Goal: Task Accomplishment & Management: Complete application form

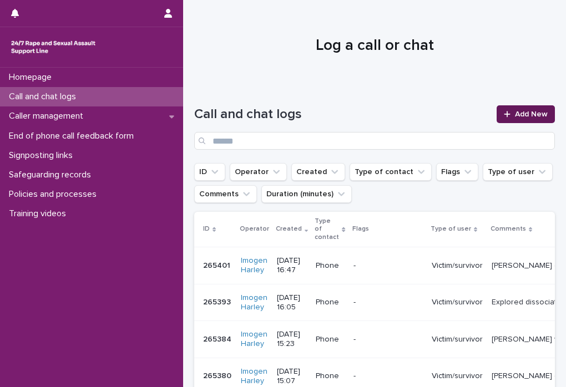
click at [533, 114] on span "Add New" at bounding box center [531, 114] width 33 height 8
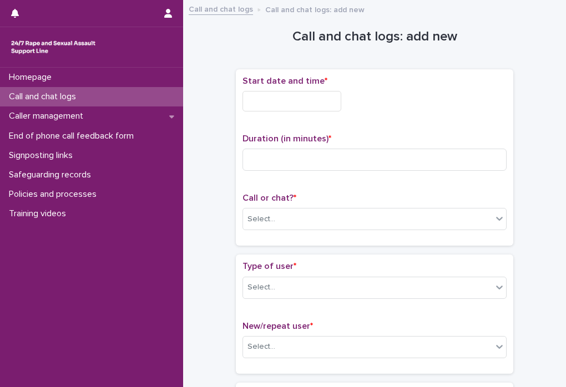
click at [247, 100] on input "text" at bounding box center [292, 101] width 99 height 21
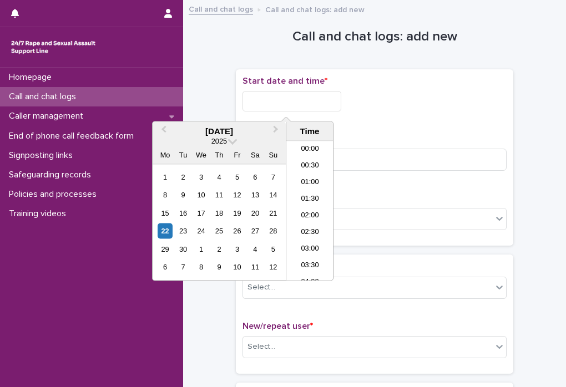
scroll to position [305, 0]
click at [310, 197] on li "10:30" at bounding box center [309, 194] width 47 height 17
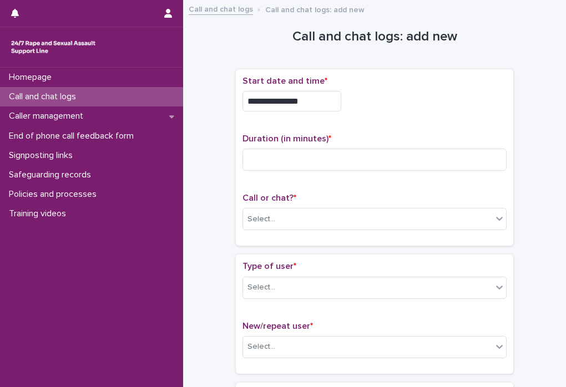
click at [316, 97] on input "**********" at bounding box center [292, 101] width 99 height 21
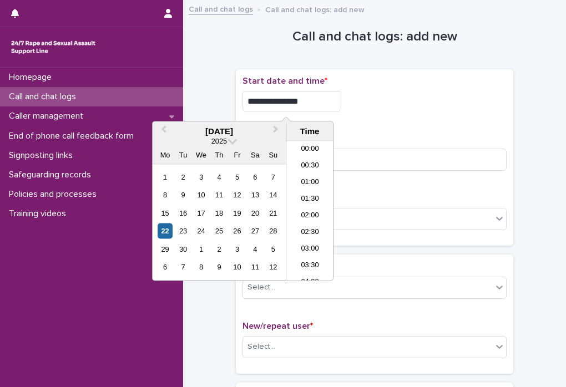
scroll to position [288, 0]
type input "**********"
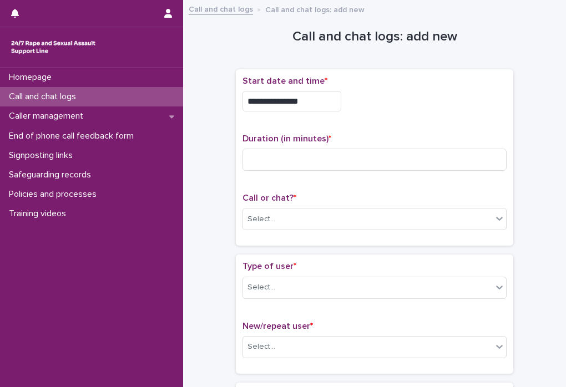
click at [467, 100] on div "**********" at bounding box center [375, 101] width 264 height 21
click at [259, 162] on input at bounding box center [375, 160] width 264 height 22
type input "**"
click at [295, 224] on div "Select..." at bounding box center [367, 219] width 249 height 18
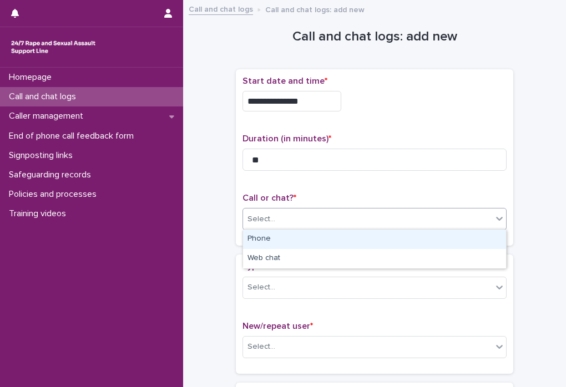
click at [285, 240] on div "Phone" at bounding box center [374, 239] width 263 height 19
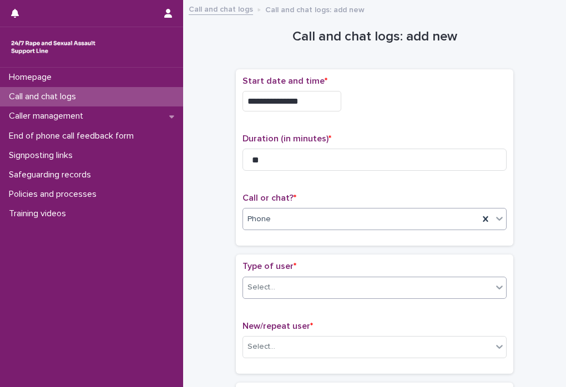
click at [273, 290] on div "Select..." at bounding box center [262, 288] width 28 height 12
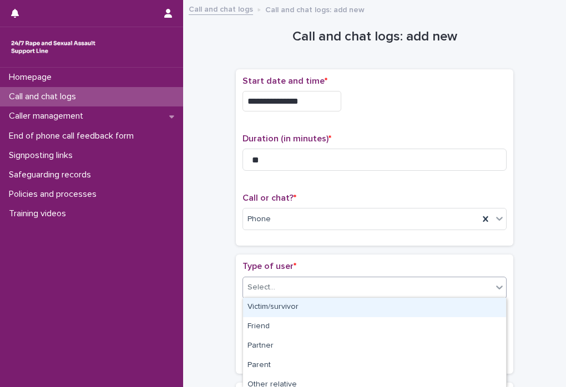
click at [274, 306] on div "Victim/survivor" at bounding box center [374, 307] width 263 height 19
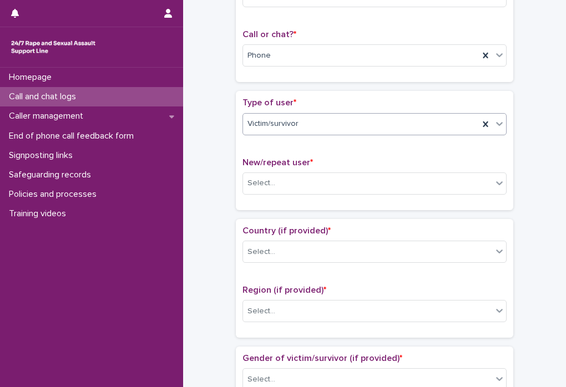
scroll to position [168, 0]
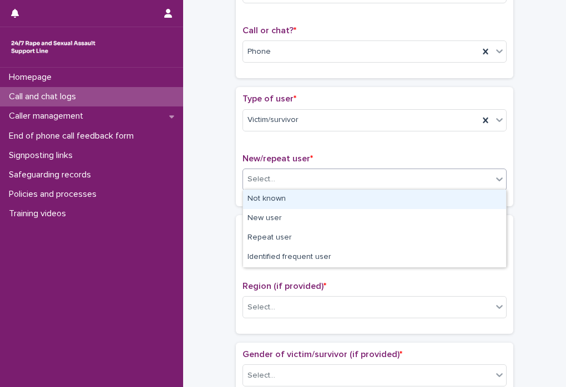
click at [328, 181] on div "Select..." at bounding box center [367, 179] width 249 height 18
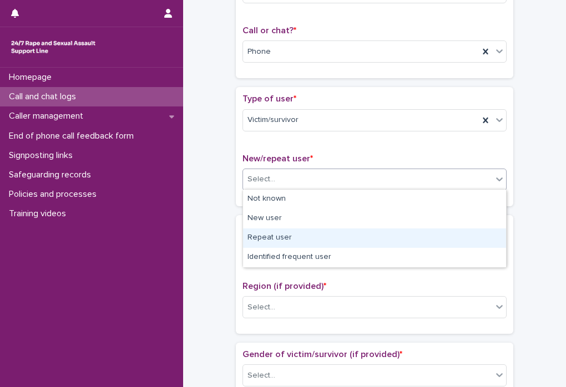
click at [327, 238] on div "Repeat user" at bounding box center [374, 238] width 263 height 19
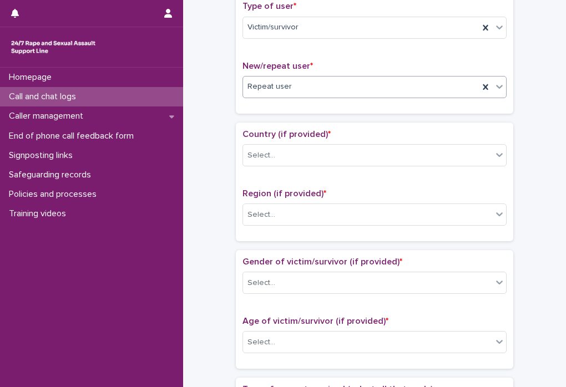
scroll to position [266, 0]
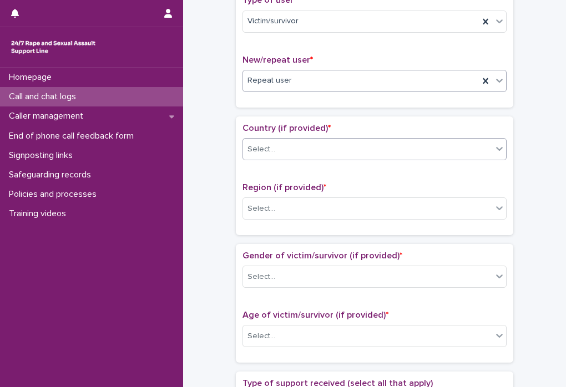
click at [361, 143] on div "Select..." at bounding box center [367, 149] width 249 height 18
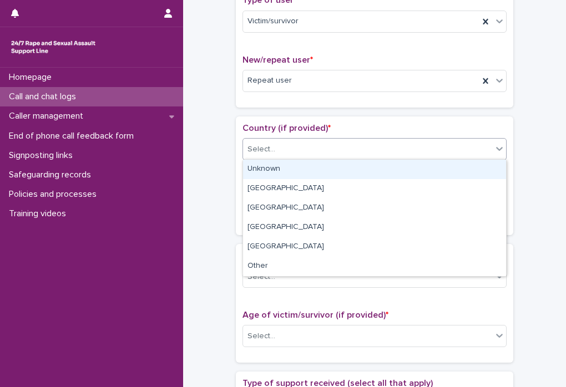
click at [285, 173] on div "Unknown" at bounding box center [374, 169] width 263 height 19
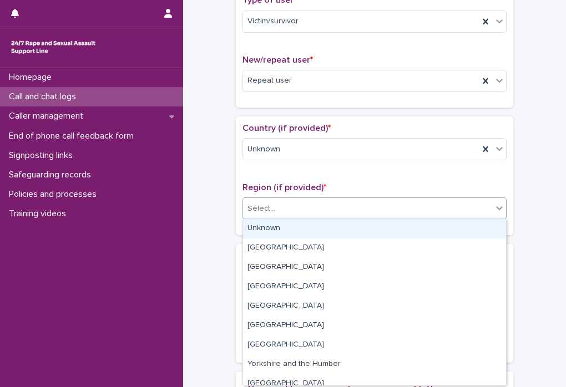
click at [287, 204] on div "Select..." at bounding box center [367, 209] width 249 height 18
click at [286, 223] on div "Unknown" at bounding box center [374, 228] width 263 height 19
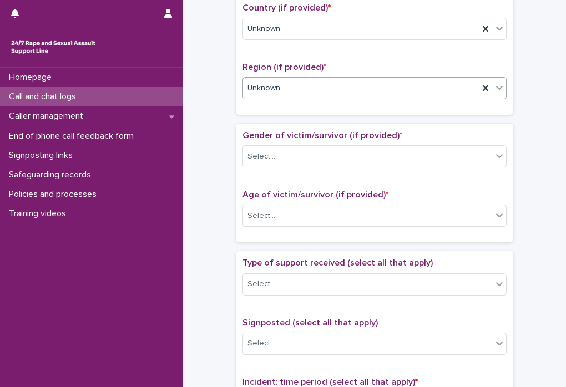
scroll to position [387, 0]
click at [336, 156] on div "Select..." at bounding box center [367, 156] width 249 height 18
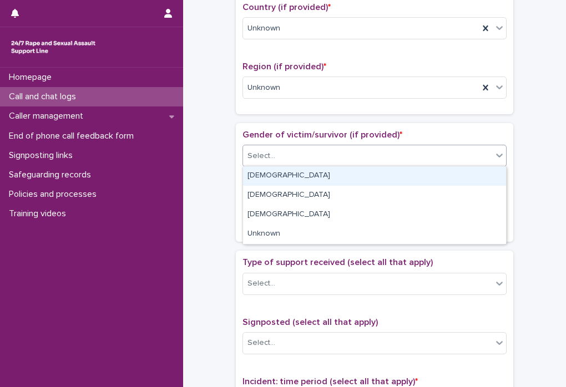
click at [323, 180] on div "[DEMOGRAPHIC_DATA]" at bounding box center [374, 175] width 263 height 19
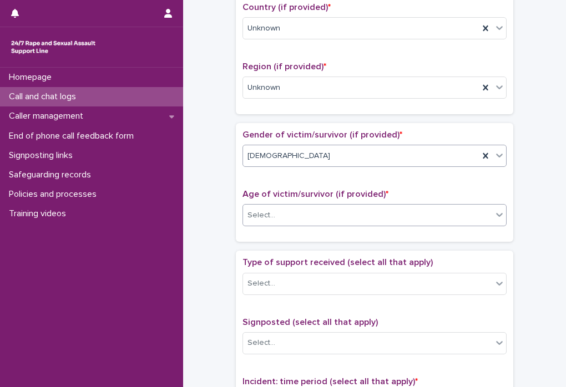
click at [308, 216] on div "Select..." at bounding box center [367, 215] width 249 height 18
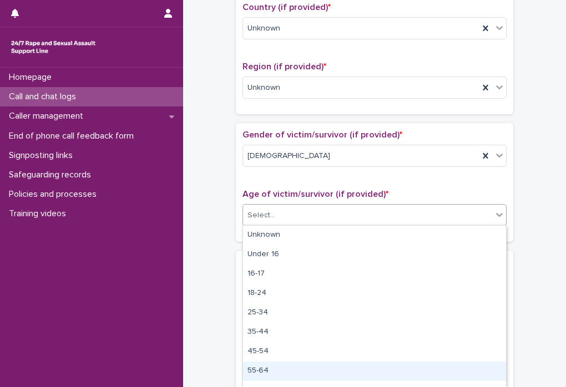
click at [290, 374] on div "55-64" at bounding box center [374, 371] width 263 height 19
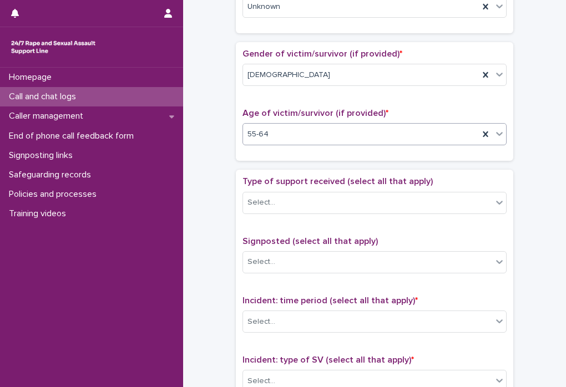
scroll to position [477, 0]
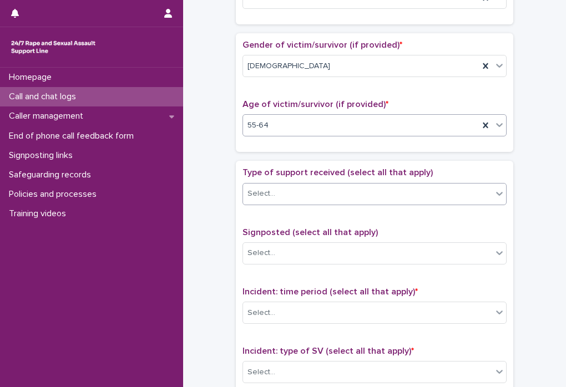
click at [351, 190] on div "Select..." at bounding box center [367, 194] width 249 height 18
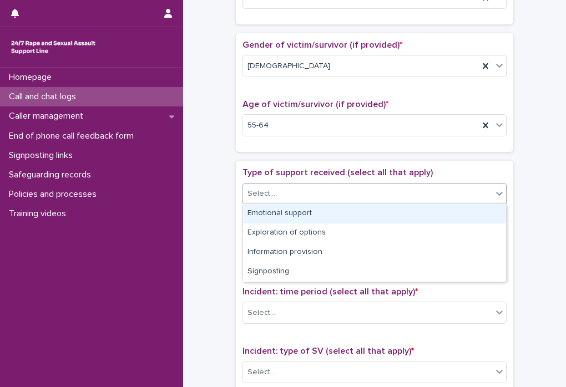
click at [319, 215] on div "Emotional support" at bounding box center [374, 213] width 263 height 19
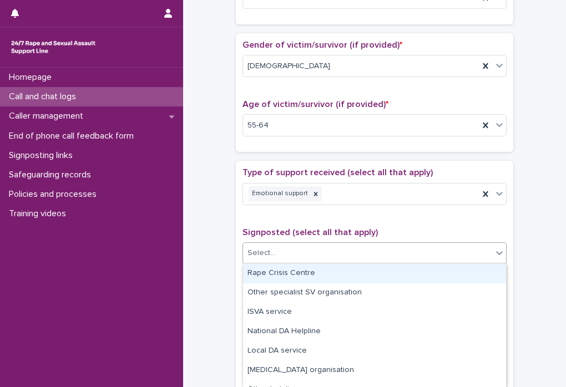
click at [304, 256] on div "Select..." at bounding box center [367, 253] width 249 height 18
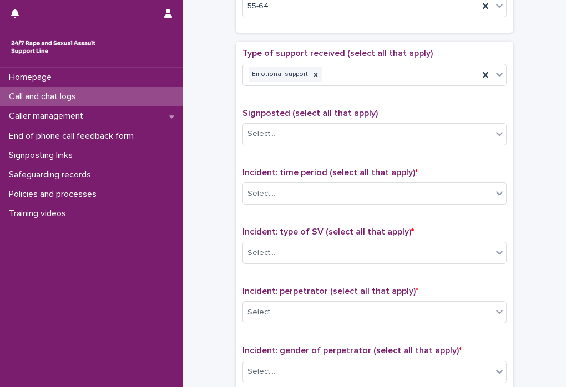
scroll to position [602, 0]
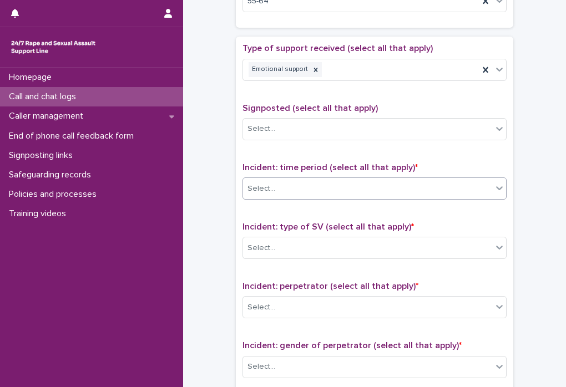
click at [353, 184] on div "Select..." at bounding box center [367, 189] width 249 height 18
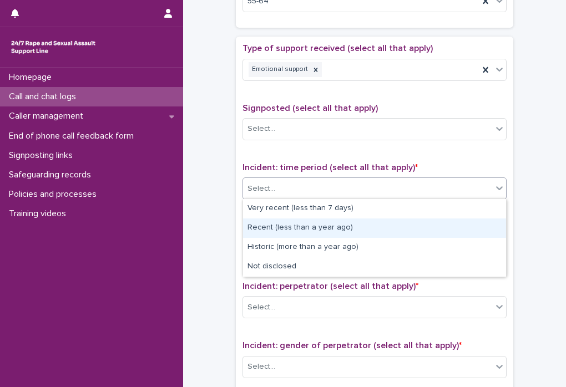
click at [338, 224] on div "Recent (less than a year ago)" at bounding box center [374, 228] width 263 height 19
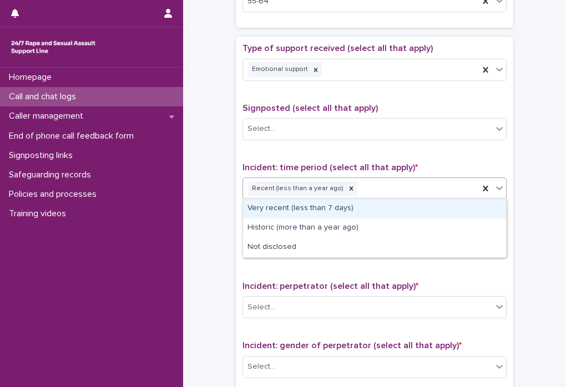
click at [423, 193] on div "Recent (less than a year ago)" at bounding box center [361, 188] width 236 height 19
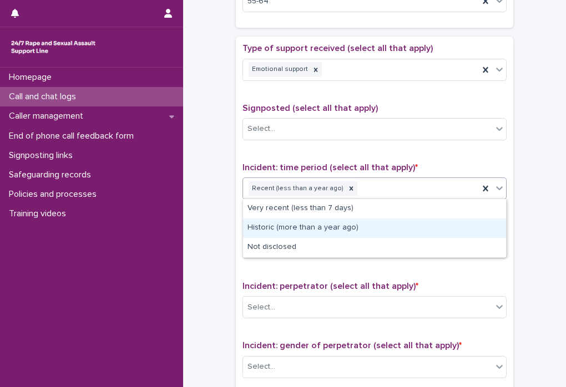
click at [378, 228] on div "Historic (more than a year ago)" at bounding box center [374, 228] width 263 height 19
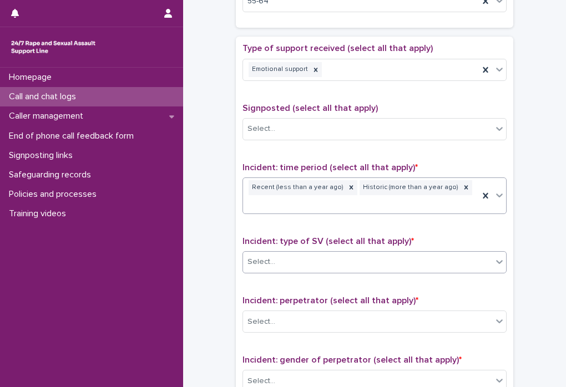
click at [377, 253] on div "Select..." at bounding box center [367, 262] width 249 height 18
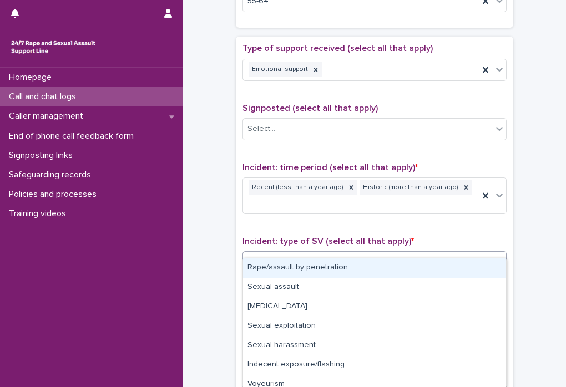
click at [337, 271] on div "Rape/assault by penetration" at bounding box center [374, 268] width 263 height 19
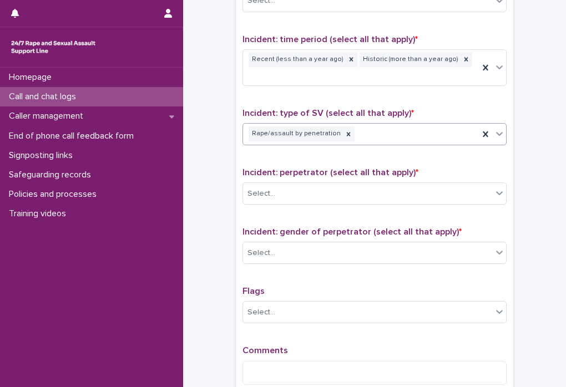
scroll to position [736, 0]
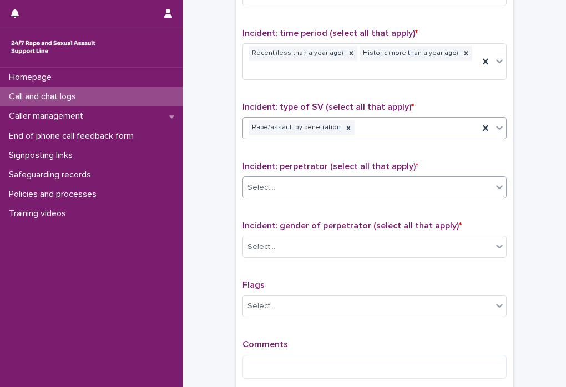
click at [363, 179] on div "Select..." at bounding box center [367, 188] width 249 height 18
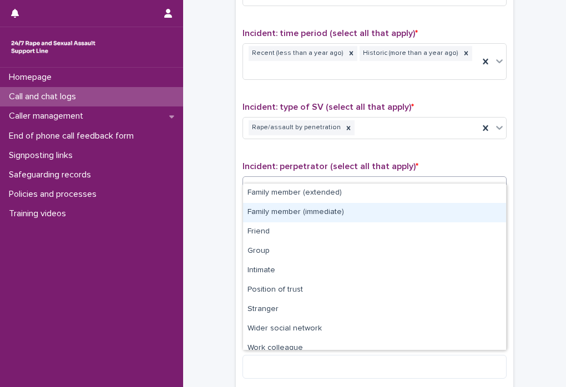
click at [354, 209] on div "Family member (immediate)" at bounding box center [374, 212] width 263 height 19
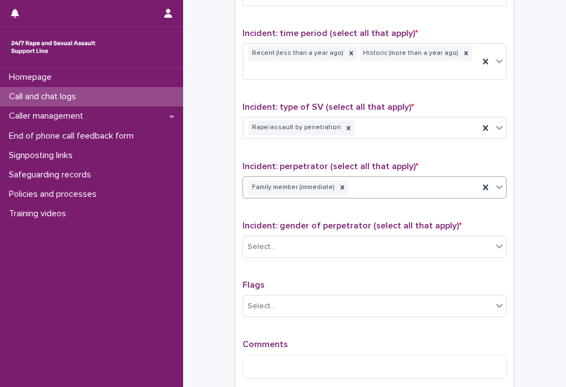
click at [389, 178] on div "Family member (immediate)" at bounding box center [361, 187] width 236 height 19
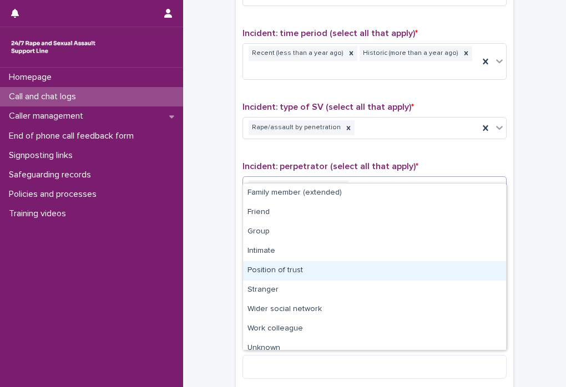
click at [325, 271] on div "Position of trust" at bounding box center [374, 270] width 263 height 19
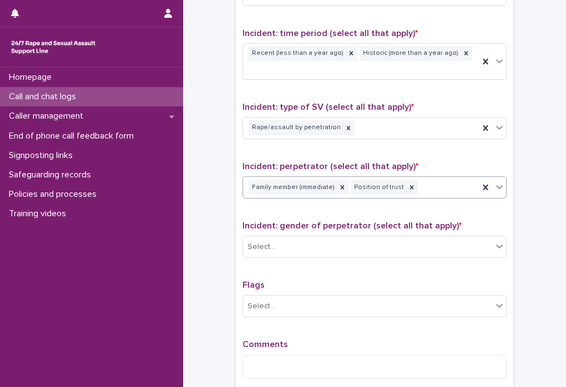
click at [428, 178] on div "Family member (immediate) Position of trust" at bounding box center [361, 187] width 236 height 19
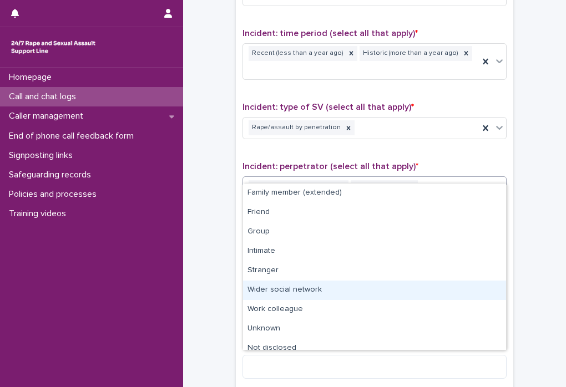
scroll to position [8, 0]
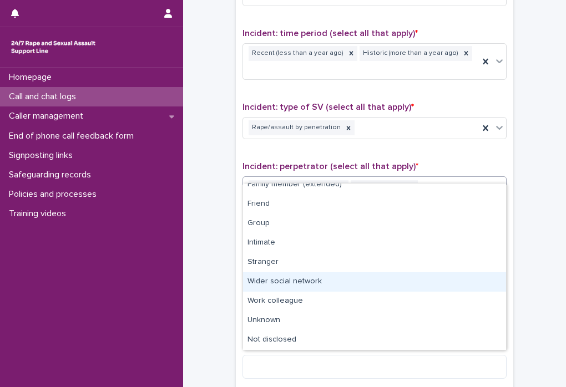
click at [339, 280] on div "Wider social network" at bounding box center [374, 281] width 263 height 19
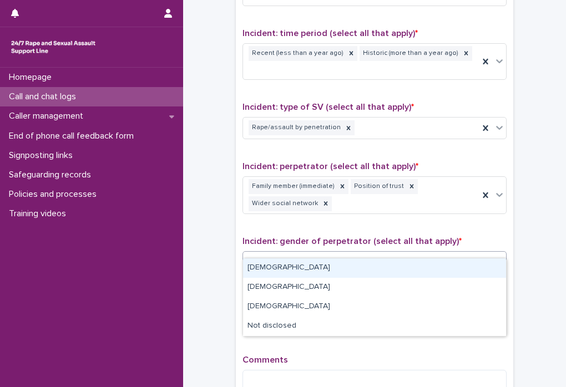
click at [391, 253] on div "Select..." at bounding box center [367, 262] width 249 height 18
click at [377, 265] on div "[DEMOGRAPHIC_DATA]" at bounding box center [374, 268] width 263 height 19
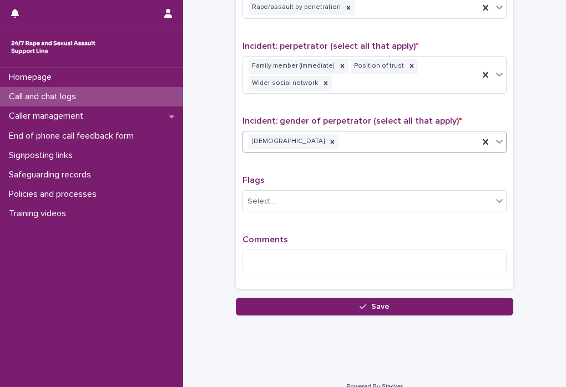
scroll to position [855, 0]
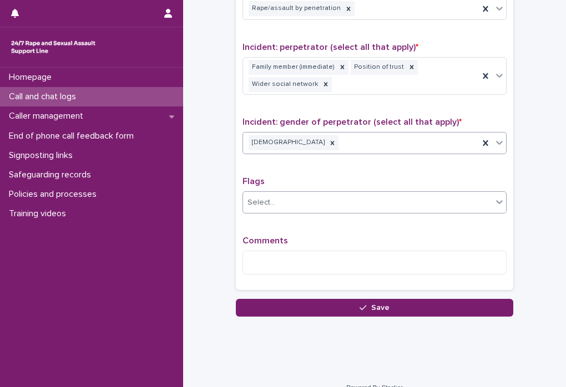
click at [390, 194] on div "Select..." at bounding box center [367, 203] width 249 height 18
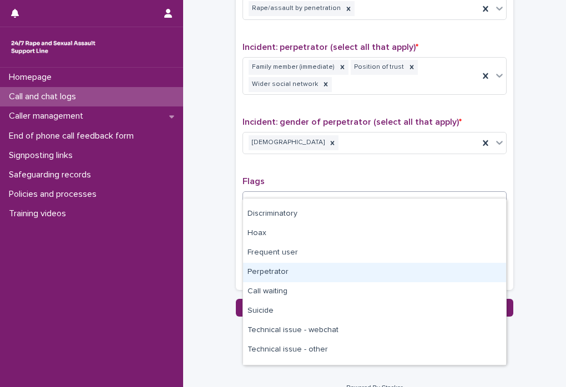
scroll to position [67, 0]
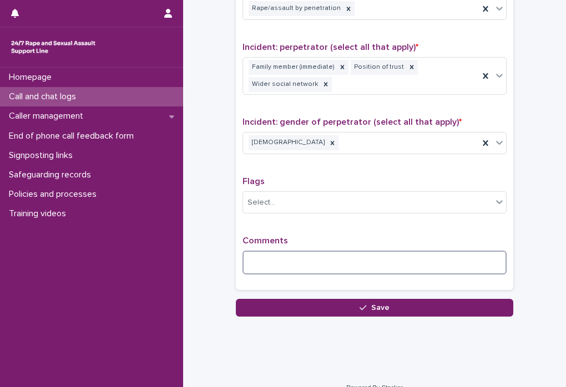
click at [265, 251] on textarea at bounding box center [375, 263] width 264 height 24
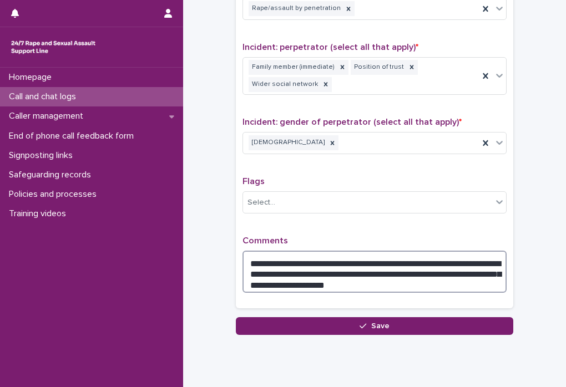
type textarea "**********"
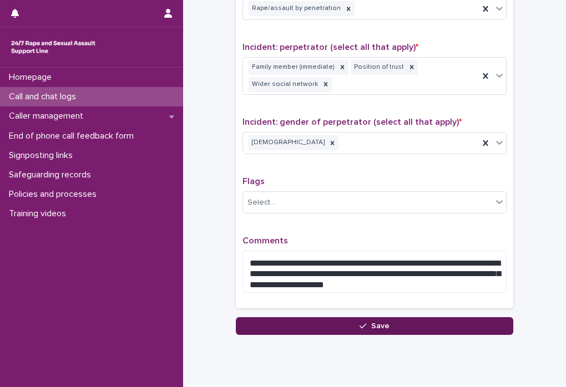
click at [399, 317] on button "Save" at bounding box center [374, 326] width 277 height 18
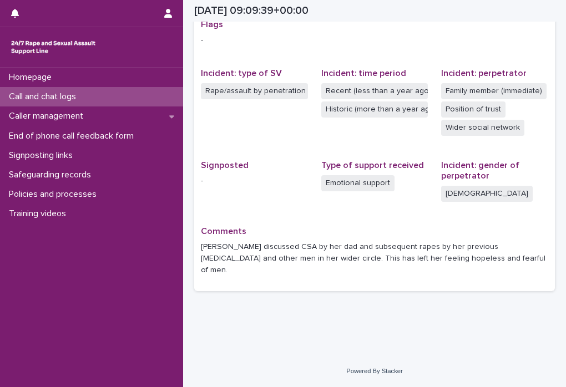
scroll to position [228, 0]
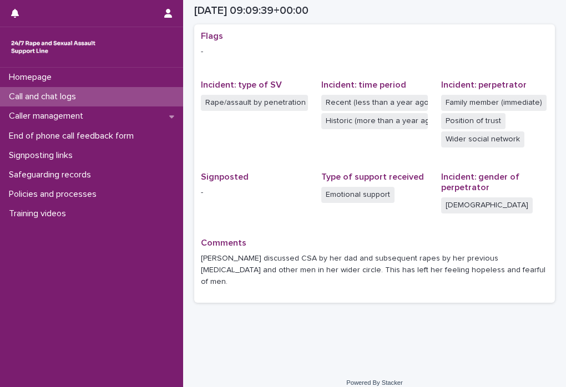
click at [57, 102] on p "Call and chat logs" at bounding box center [44, 97] width 80 height 11
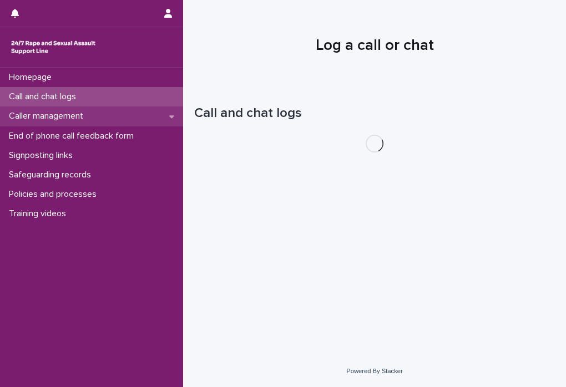
click at [57, 117] on p "Caller management" at bounding box center [48, 116] width 88 height 11
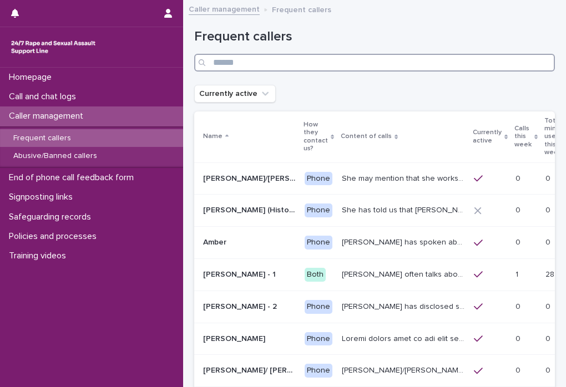
click at [302, 63] on input "Search" at bounding box center [374, 63] width 361 height 18
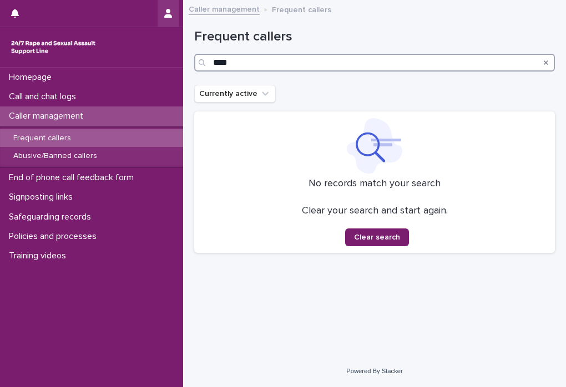
type input "****"
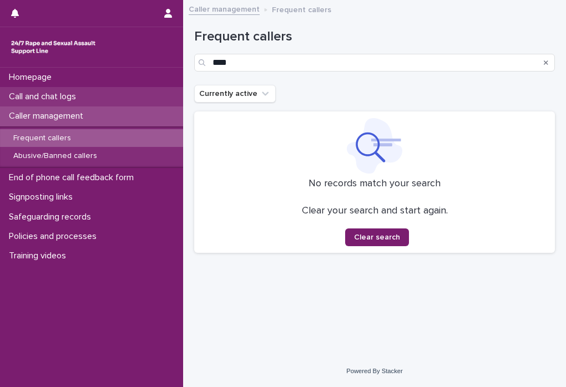
click at [96, 94] on div "Call and chat logs" at bounding box center [91, 96] width 183 height 19
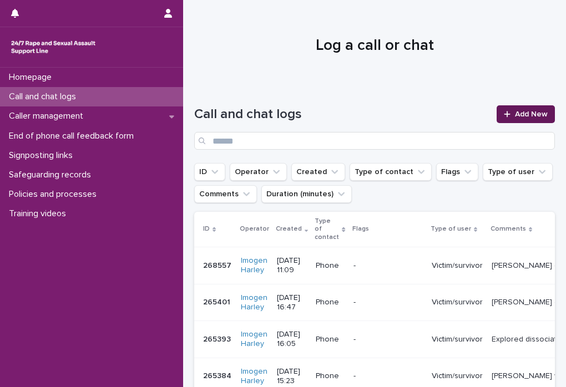
click at [518, 109] on link "Add New" at bounding box center [526, 114] width 58 height 18
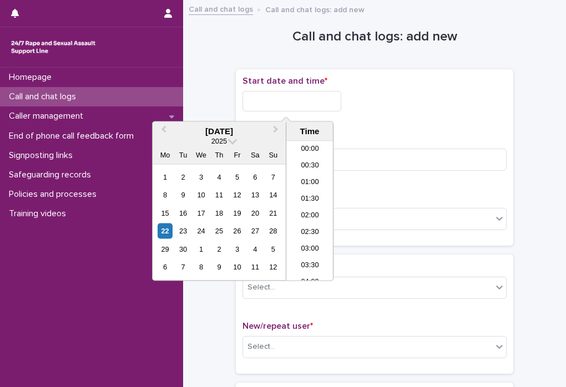
click at [269, 102] on input "text" at bounding box center [292, 101] width 99 height 21
click at [319, 194] on li "11:00" at bounding box center [309, 194] width 47 height 17
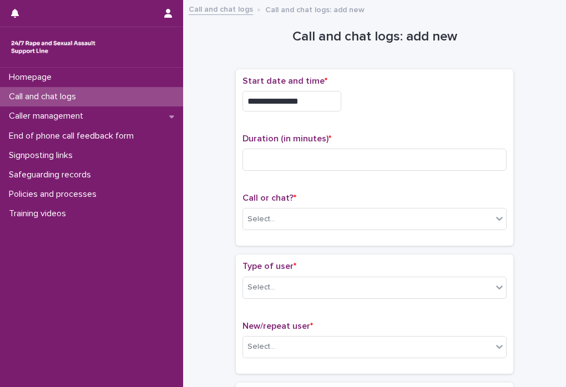
click at [313, 102] on input "**********" at bounding box center [292, 101] width 99 height 21
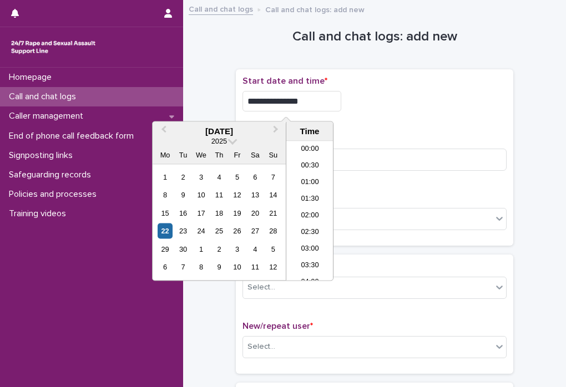
scroll to position [305, 0]
type input "**********"
click at [387, 112] on div "**********" at bounding box center [375, 98] width 264 height 44
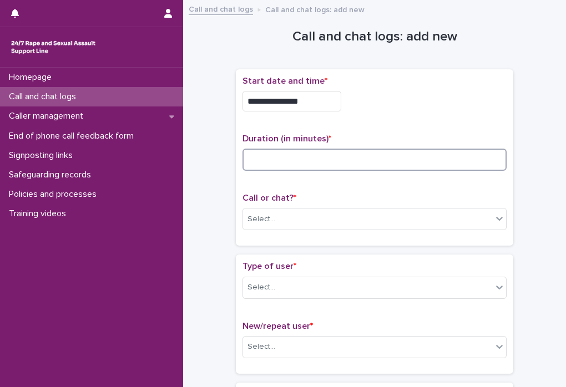
click at [271, 158] on input at bounding box center [375, 160] width 264 height 22
type input "**"
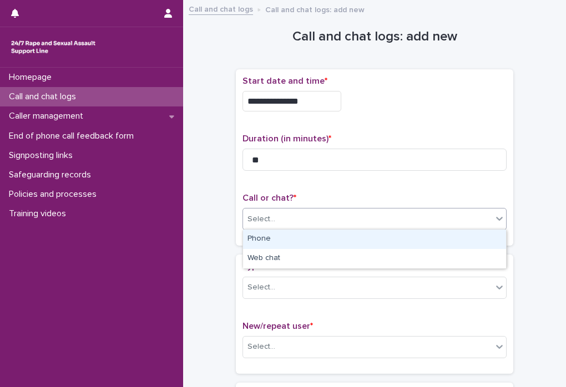
click at [342, 211] on div "Select..." at bounding box center [367, 219] width 249 height 18
click at [319, 245] on div "Phone" at bounding box center [374, 239] width 263 height 19
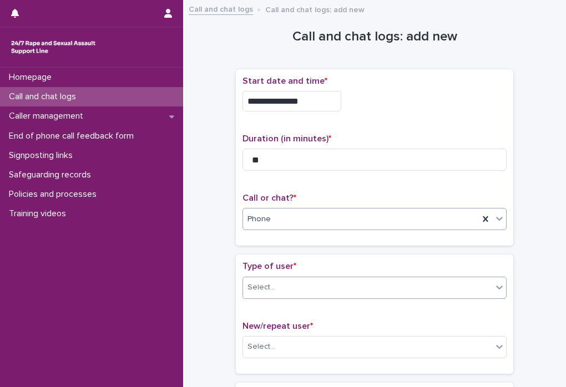
click at [305, 280] on div "Select..." at bounding box center [367, 288] width 249 height 18
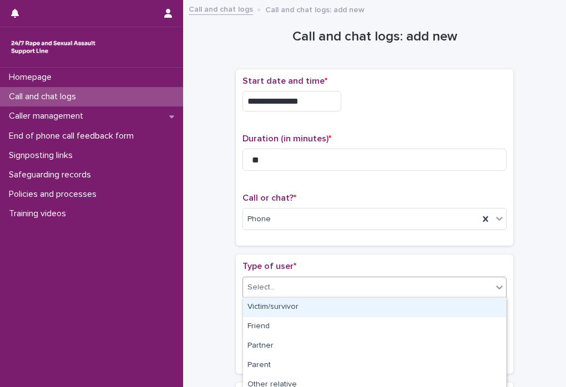
click at [301, 304] on div "Victim/survivor" at bounding box center [374, 307] width 263 height 19
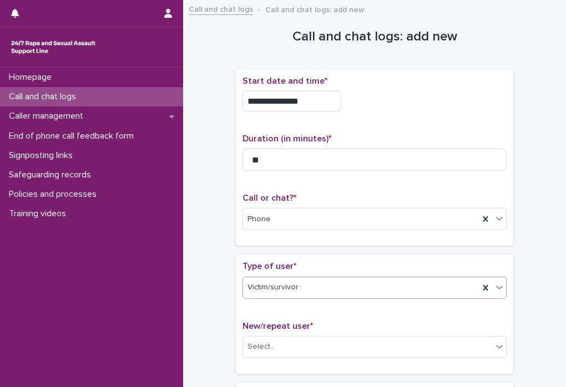
scroll to position [171, 0]
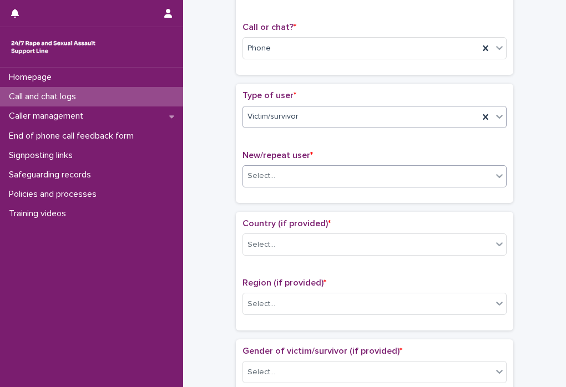
click at [310, 175] on div "Select..." at bounding box center [367, 176] width 249 height 18
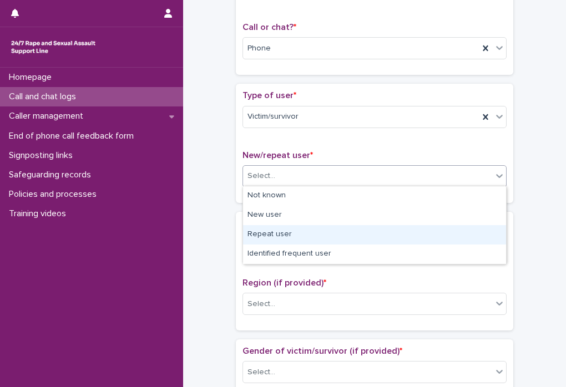
click at [304, 232] on div "Repeat user" at bounding box center [374, 234] width 263 height 19
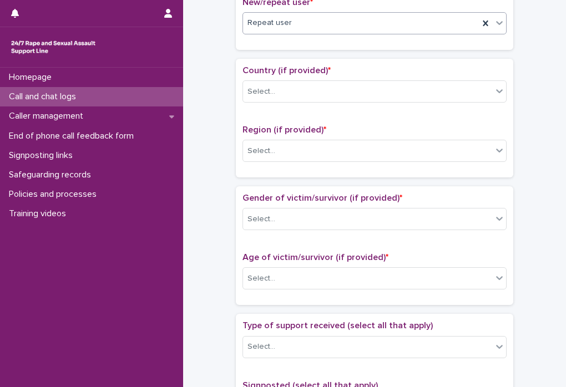
scroll to position [324, 0]
click at [315, 83] on div "Select..." at bounding box center [367, 92] width 249 height 18
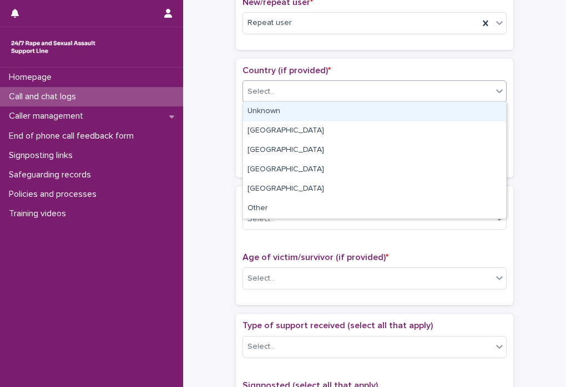
click at [292, 109] on div "Unknown" at bounding box center [374, 111] width 263 height 19
click at [303, 86] on div "Unknown" at bounding box center [361, 92] width 236 height 18
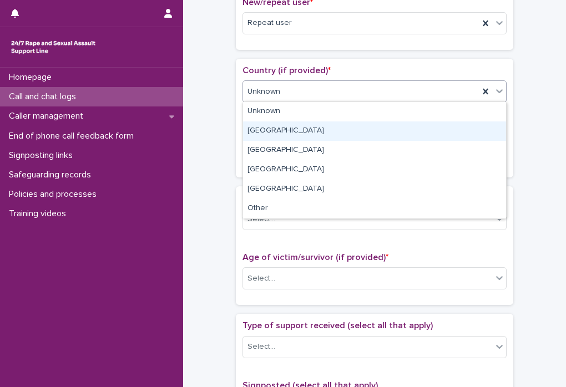
click at [288, 128] on div "[GEOGRAPHIC_DATA]" at bounding box center [374, 131] width 263 height 19
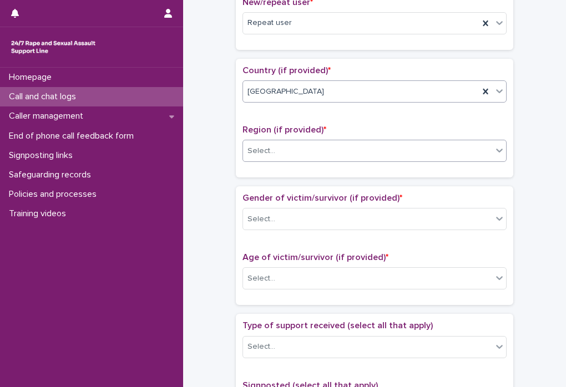
click at [289, 152] on div "Select..." at bounding box center [367, 151] width 249 height 18
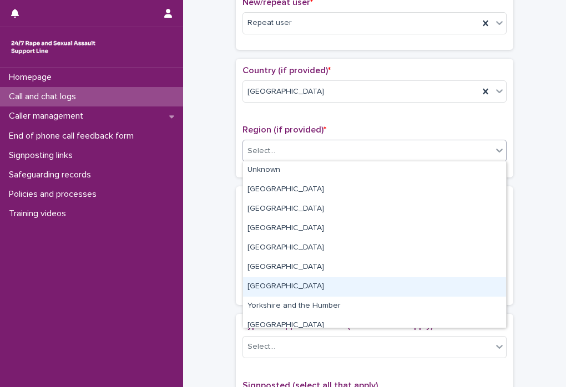
scroll to position [0, 0]
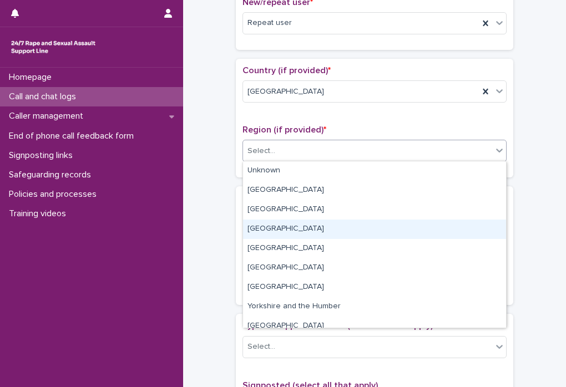
click at [286, 231] on div "[GEOGRAPHIC_DATA]" at bounding box center [374, 229] width 263 height 19
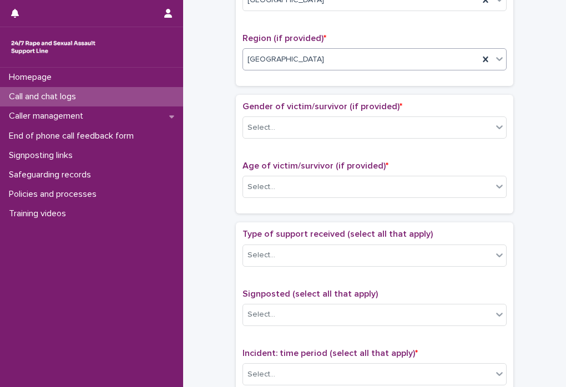
scroll to position [417, 0]
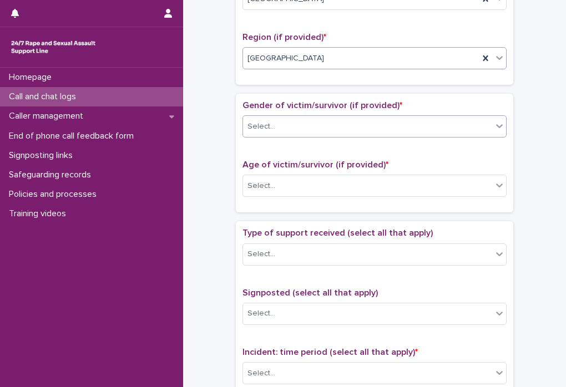
click at [294, 124] on div "Select..." at bounding box center [367, 127] width 249 height 18
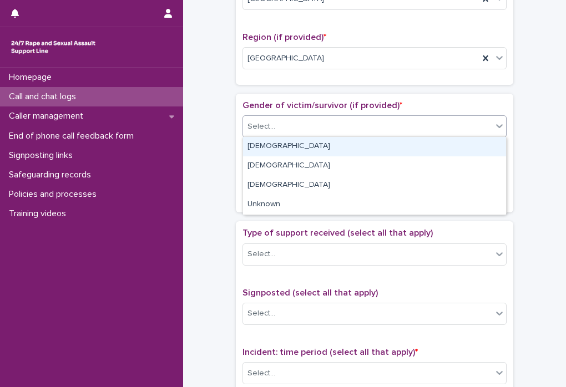
click at [275, 147] on div "[DEMOGRAPHIC_DATA]" at bounding box center [374, 146] width 263 height 19
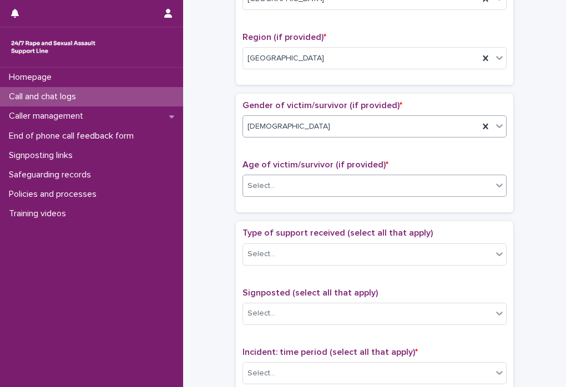
click at [290, 185] on div "Select..." at bounding box center [367, 186] width 249 height 18
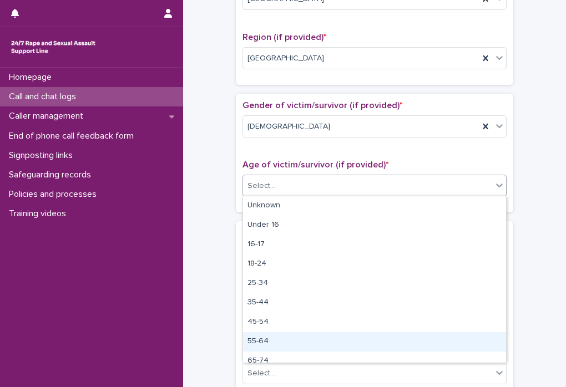
click at [262, 347] on div "55-64" at bounding box center [374, 341] width 263 height 19
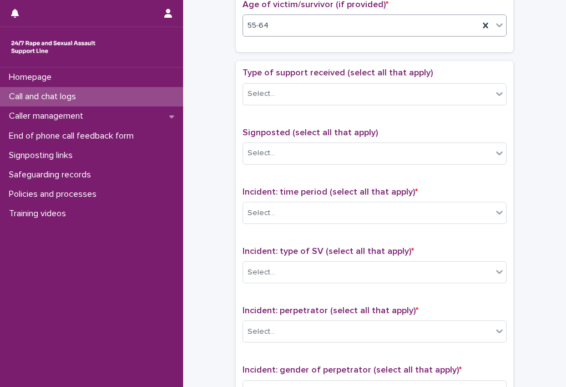
scroll to position [578, 0]
click at [315, 92] on div "Select..." at bounding box center [367, 93] width 249 height 18
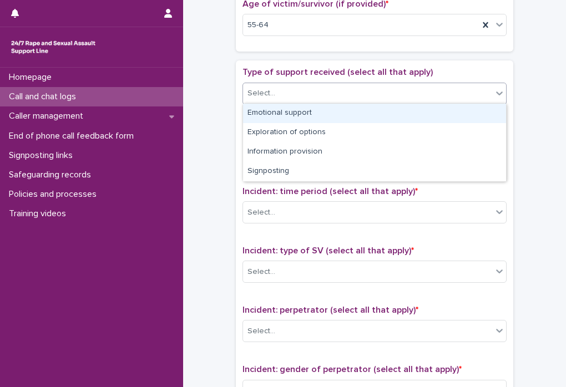
click at [299, 115] on div "Emotional support" at bounding box center [374, 113] width 263 height 19
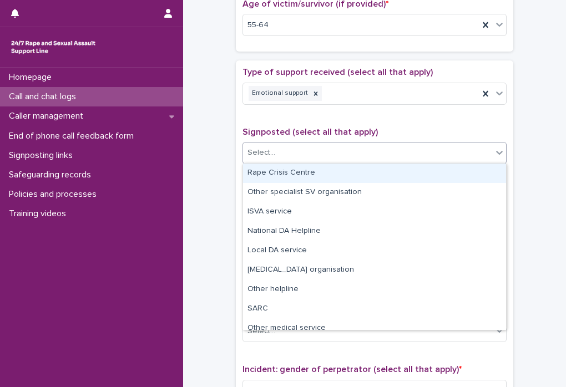
click at [312, 150] on div "Select..." at bounding box center [367, 153] width 249 height 18
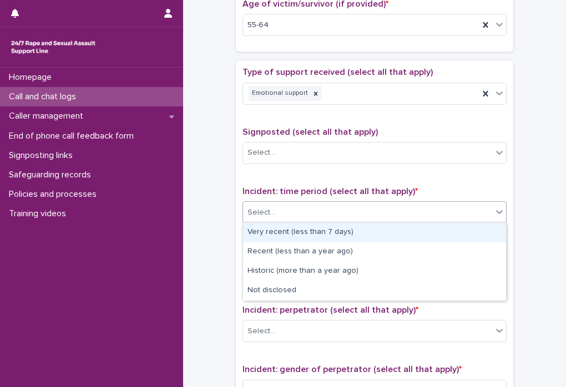
click at [283, 210] on div "Select..." at bounding box center [367, 213] width 249 height 18
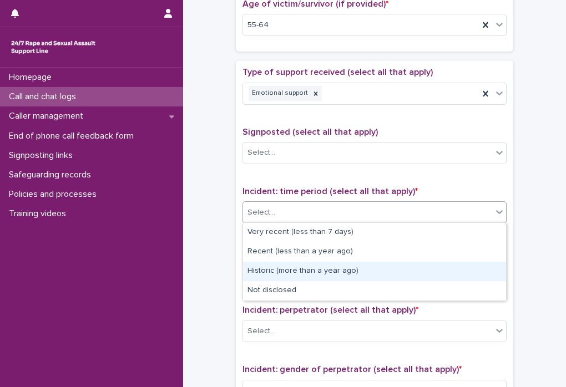
click at [284, 272] on div "Historic (more than a year ago)" at bounding box center [374, 271] width 263 height 19
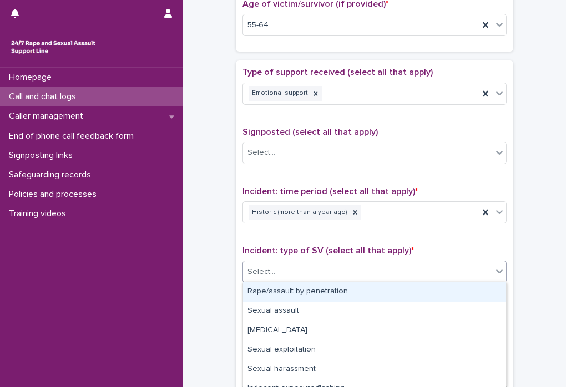
click at [284, 272] on div "Select..." at bounding box center [367, 272] width 249 height 18
click at [287, 293] on div "Rape/assault by penetration" at bounding box center [374, 291] width 263 height 19
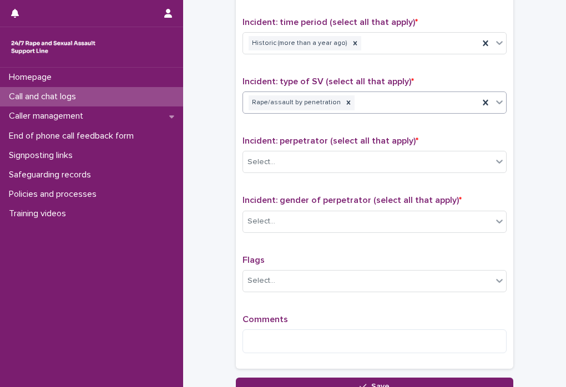
scroll to position [746, 0]
click at [399, 110] on div "Rape/assault by penetration" at bounding box center [361, 103] width 236 height 19
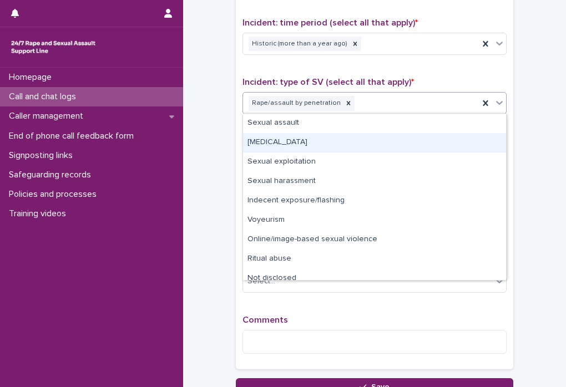
click at [321, 145] on div "[MEDICAL_DATA]" at bounding box center [374, 142] width 263 height 19
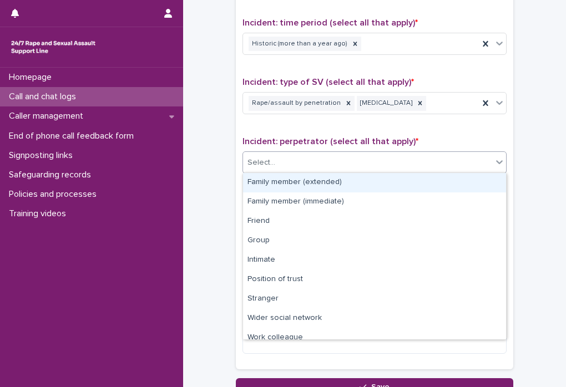
click at [372, 161] on div "Select..." at bounding box center [367, 163] width 249 height 18
click at [352, 183] on div "Family member (extended)" at bounding box center [374, 182] width 263 height 19
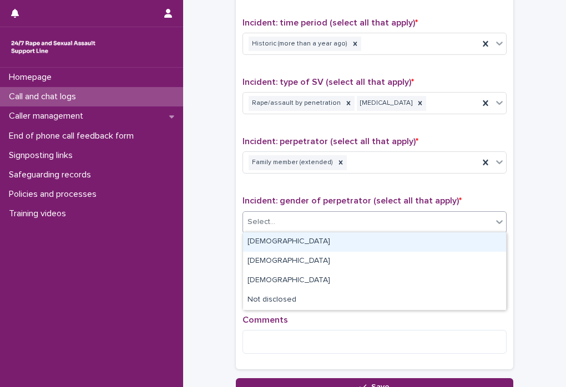
click at [312, 228] on div "Select..." at bounding box center [367, 222] width 249 height 18
click at [299, 241] on div "[DEMOGRAPHIC_DATA]" at bounding box center [374, 242] width 263 height 19
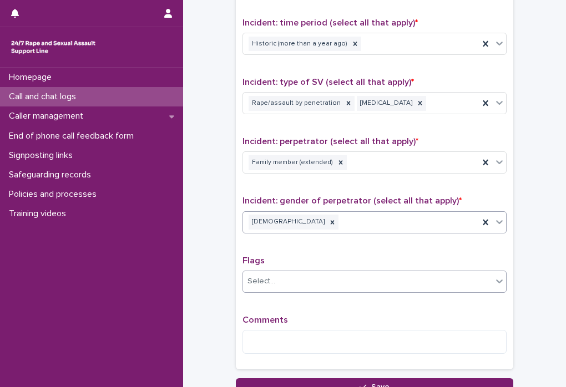
click at [294, 285] on div "Select..." at bounding box center [367, 281] width 249 height 18
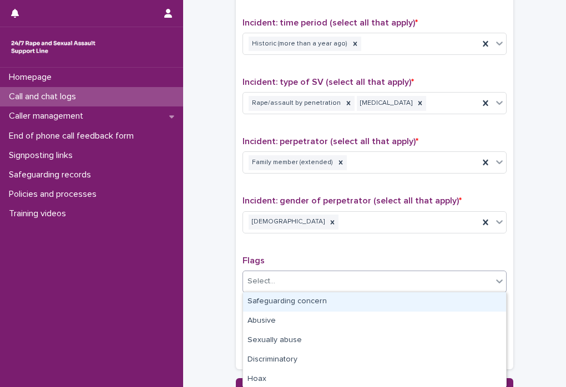
click at [334, 251] on div "Type of support received (select all that apply) Emotional support Signposted (…" at bounding box center [375, 130] width 264 height 465
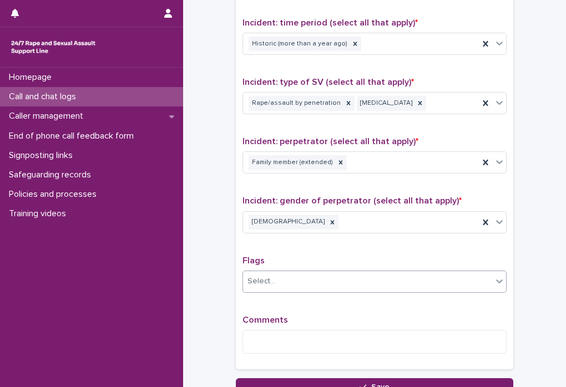
click at [281, 284] on div "Select..." at bounding box center [367, 281] width 249 height 18
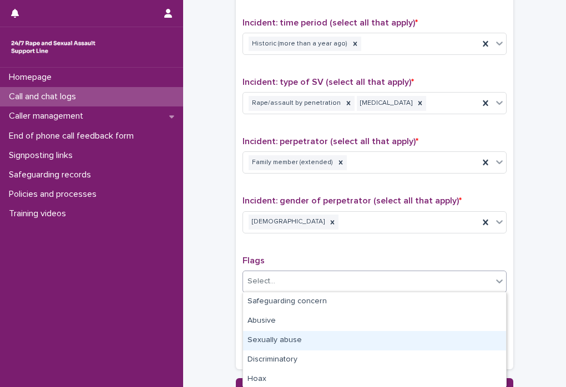
scroll to position [137, 0]
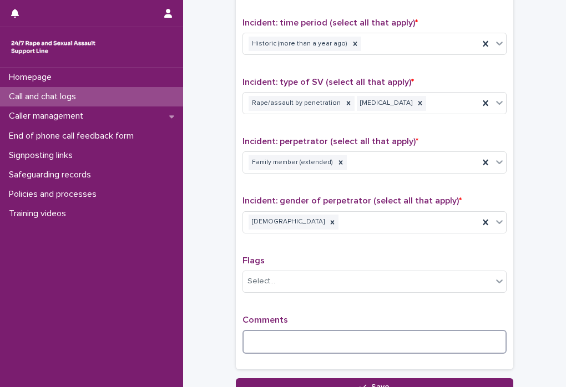
click at [264, 337] on textarea at bounding box center [375, 342] width 264 height 24
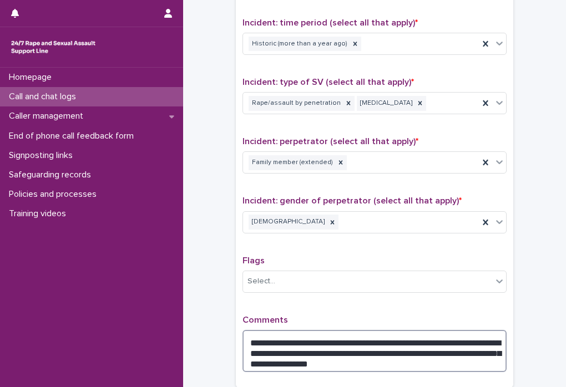
click at [483, 341] on textarea "**********" at bounding box center [375, 351] width 264 height 42
click at [390, 350] on textarea "**********" at bounding box center [375, 351] width 264 height 42
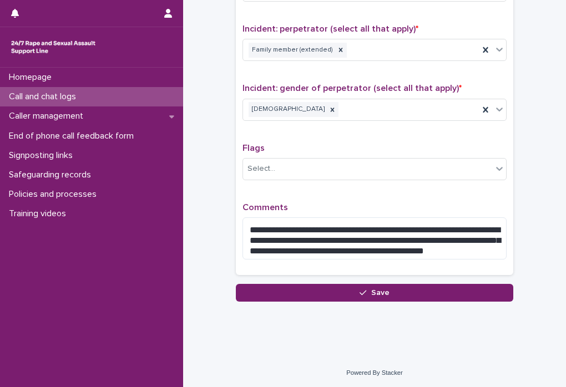
scroll to position [857, 0]
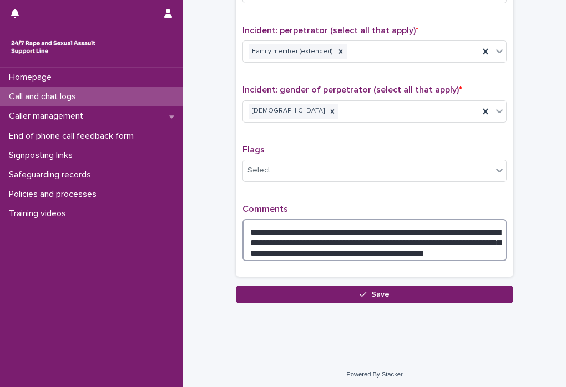
click at [469, 250] on textarea "**********" at bounding box center [375, 240] width 264 height 42
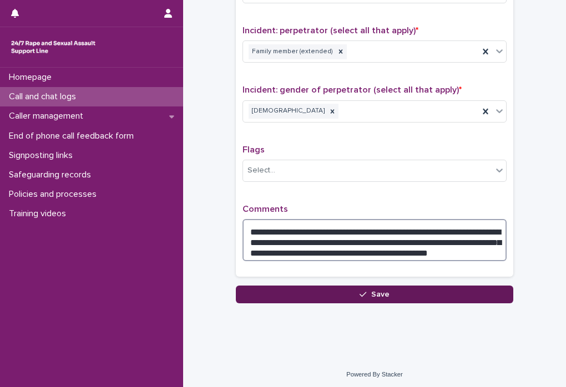
type textarea "**********"
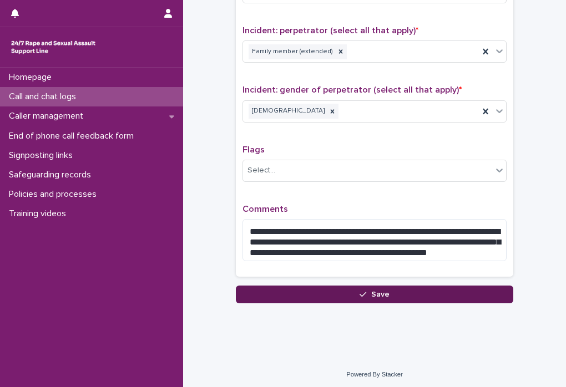
click at [405, 298] on button "Save" at bounding box center [374, 295] width 277 height 18
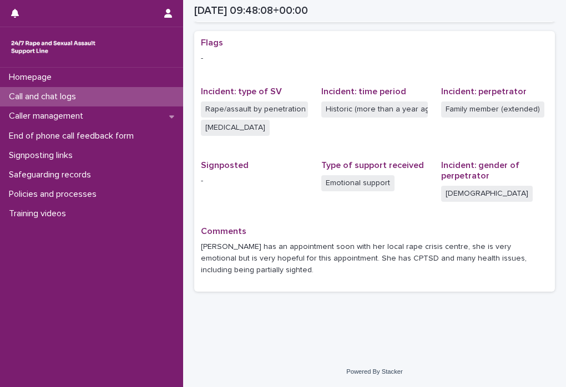
scroll to position [221, 0]
click at [119, 103] on div "Call and chat logs" at bounding box center [91, 96] width 183 height 19
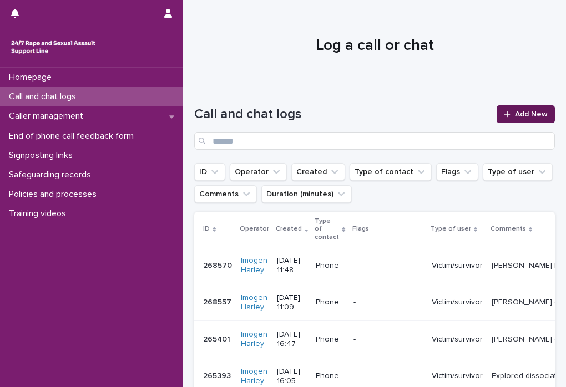
click at [525, 113] on span "Add New" at bounding box center [531, 114] width 33 height 8
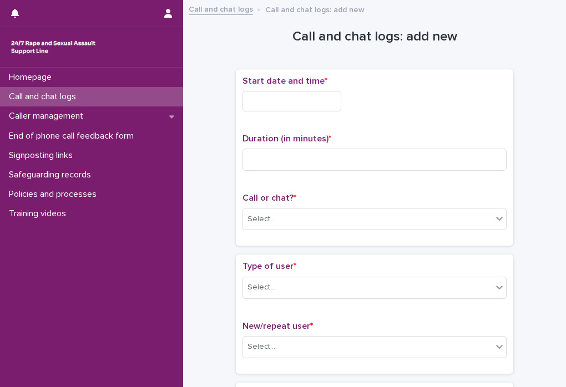
click at [260, 102] on input "text" at bounding box center [292, 101] width 99 height 21
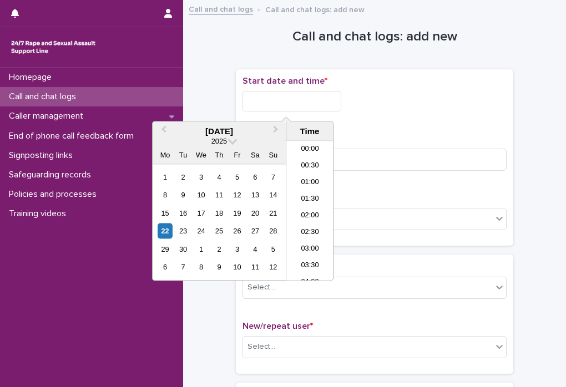
scroll to position [338, 0]
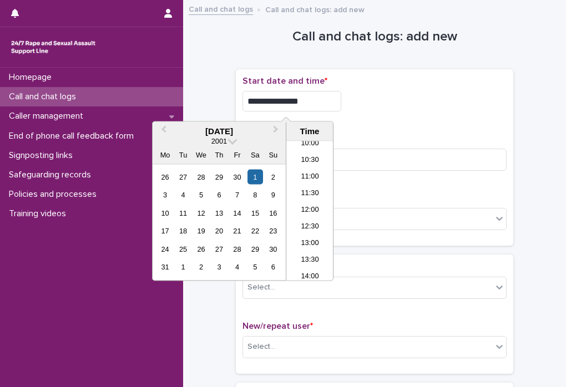
click at [410, 109] on div "**********" at bounding box center [375, 101] width 264 height 21
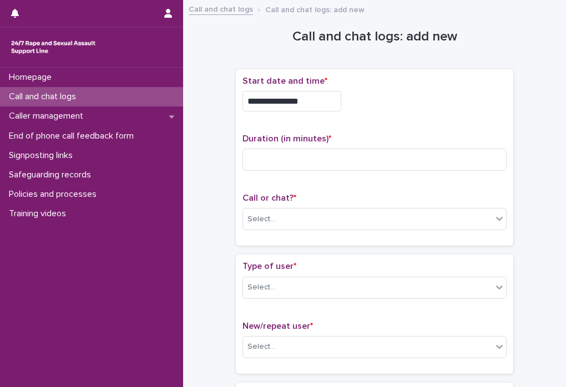
click at [314, 93] on input "**********" at bounding box center [292, 101] width 99 height 21
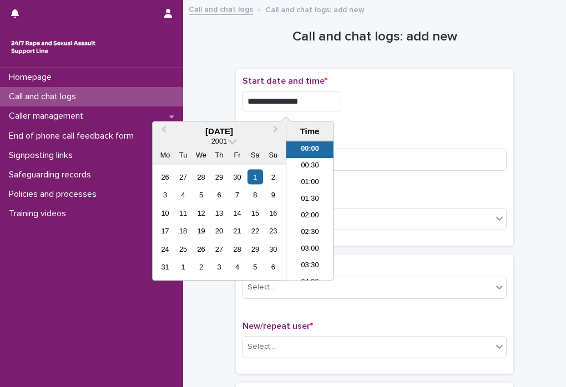
click at [240, 130] on div "[DATE]" at bounding box center [219, 132] width 133 height 10
click at [231, 142] on span at bounding box center [232, 139] width 9 height 9
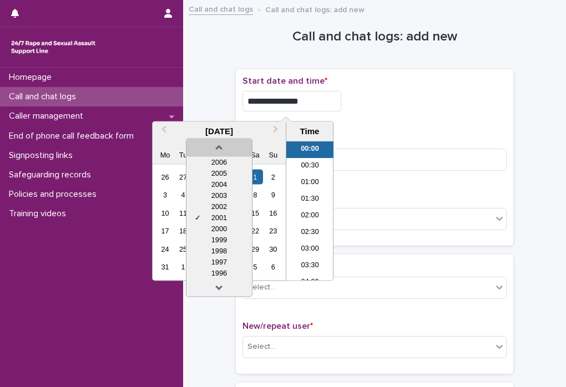
click at [215, 152] on link at bounding box center [219, 146] width 18 height 18
click at [215, 151] on link at bounding box center [219, 146] width 18 height 18
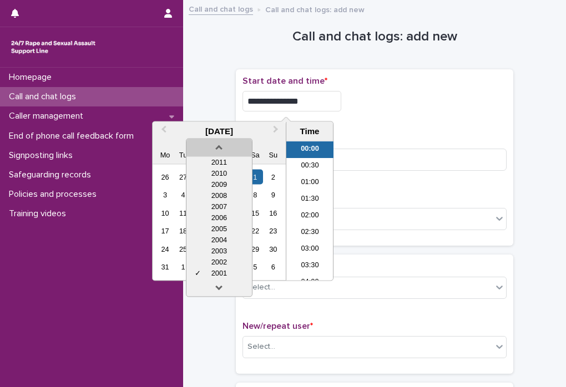
click at [215, 151] on link at bounding box center [219, 146] width 18 height 18
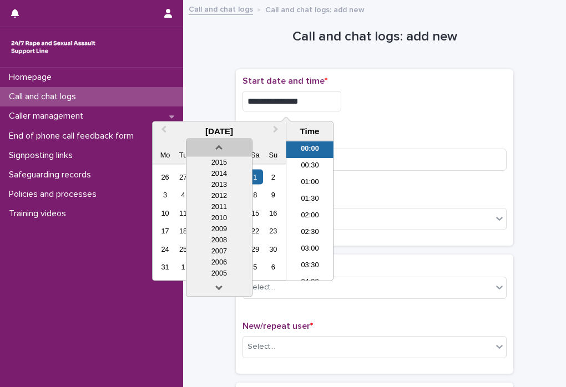
click at [215, 151] on link at bounding box center [219, 146] width 18 height 18
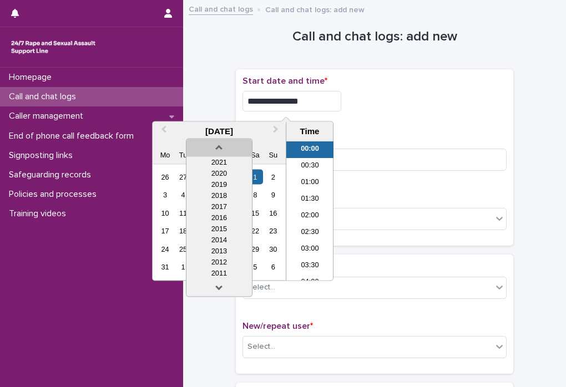
click at [215, 151] on link at bounding box center [219, 146] width 18 height 18
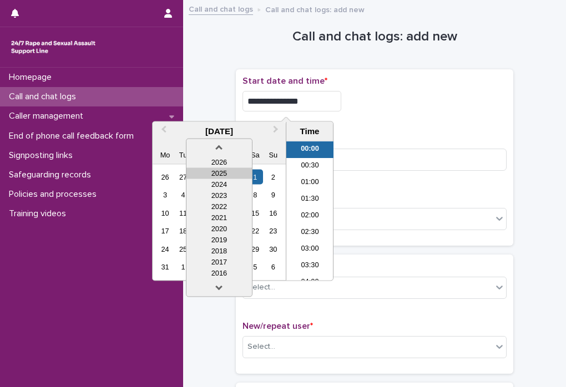
click at [219, 175] on div "2025" at bounding box center [218, 173] width 65 height 11
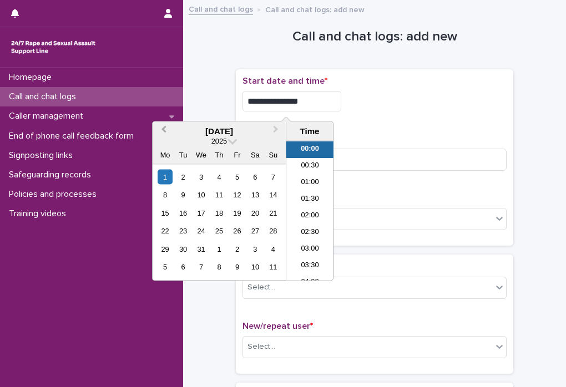
click at [169, 129] on button "Previous Month" at bounding box center [163, 132] width 18 height 18
click at [167, 229] on div "22" at bounding box center [165, 231] width 15 height 15
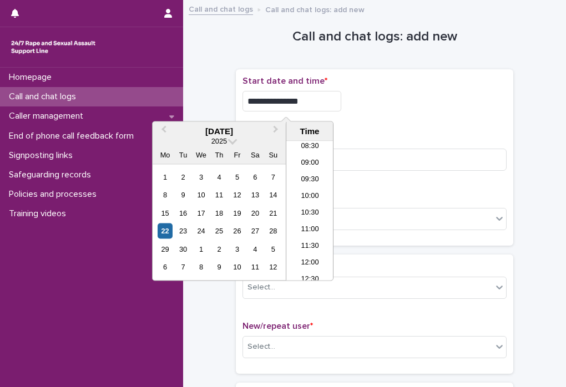
scroll to position [289, 0]
click at [314, 240] on li "11:30" at bounding box center [309, 243] width 47 height 17
click at [305, 101] on input "**********" at bounding box center [292, 101] width 99 height 21
type input "**********"
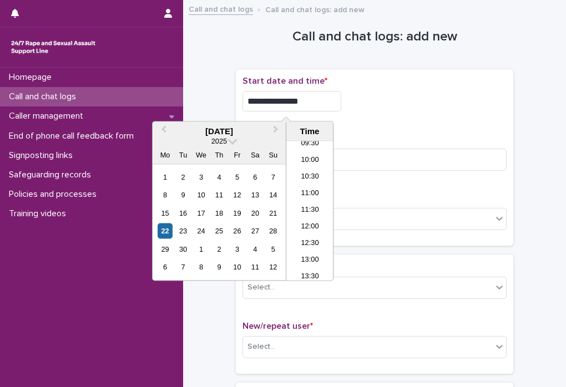
click at [416, 104] on div "**********" at bounding box center [375, 101] width 264 height 21
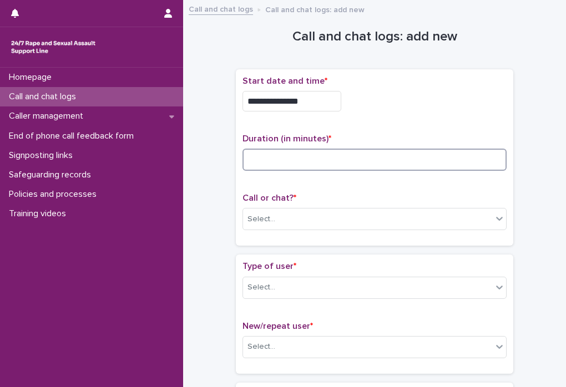
click at [282, 161] on input at bounding box center [375, 160] width 264 height 22
type input "*"
click at [281, 212] on div "Select..." at bounding box center [367, 219] width 249 height 18
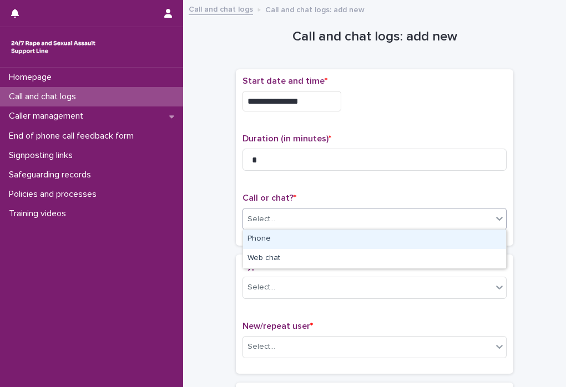
click at [267, 241] on div "Phone" at bounding box center [374, 239] width 263 height 19
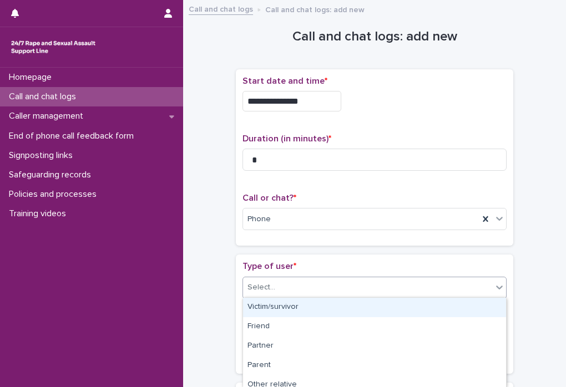
click at [276, 287] on div "Select..." at bounding box center [367, 288] width 249 height 18
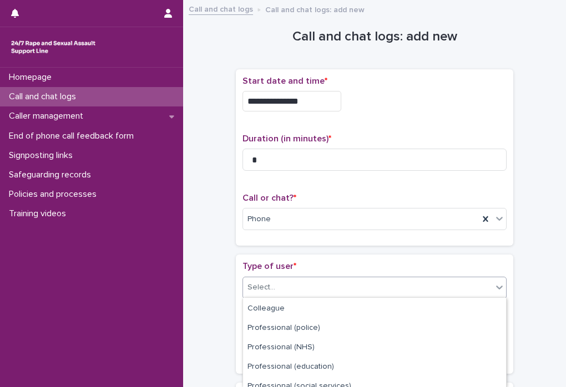
scroll to position [201, 0]
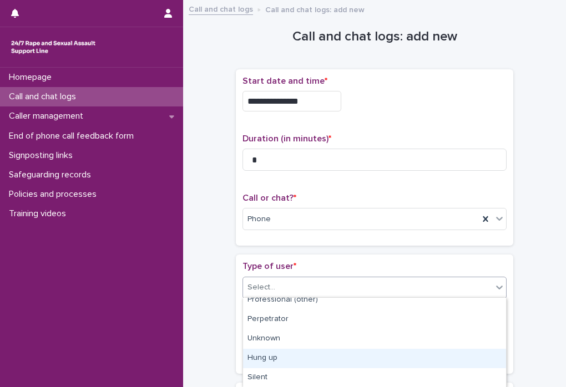
click at [301, 364] on div "Hung up" at bounding box center [374, 358] width 263 height 19
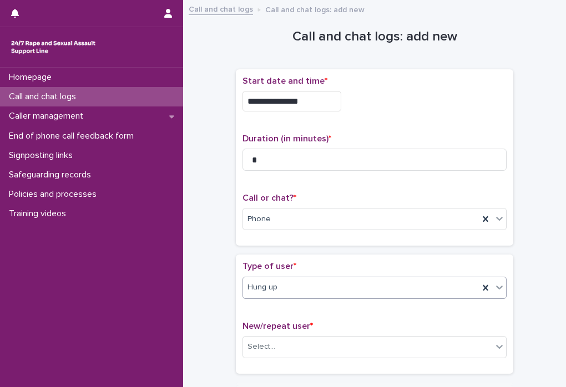
click at [221, 307] on div "**********" at bounding box center [374, 235] width 361 height 456
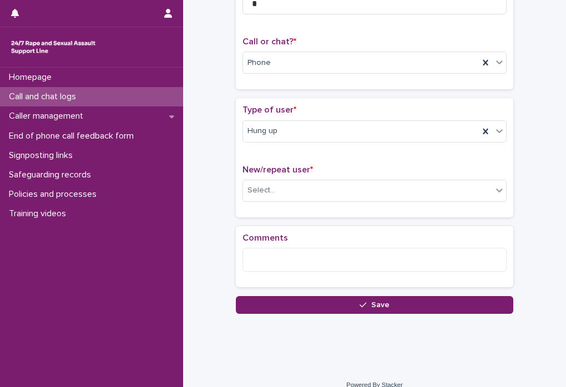
scroll to position [169, 0]
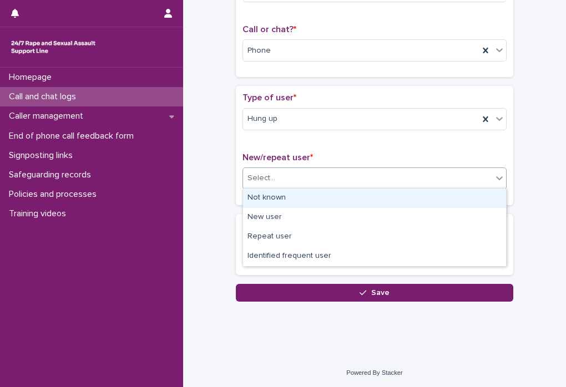
click at [266, 180] on div "Select..." at bounding box center [262, 179] width 28 height 12
click at [273, 202] on div "Not known" at bounding box center [374, 198] width 263 height 19
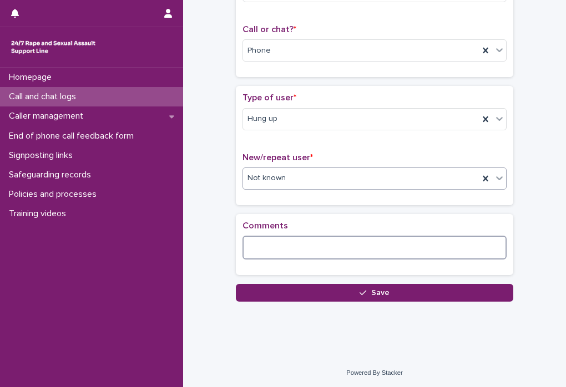
click at [296, 249] on textarea at bounding box center [375, 248] width 264 height 24
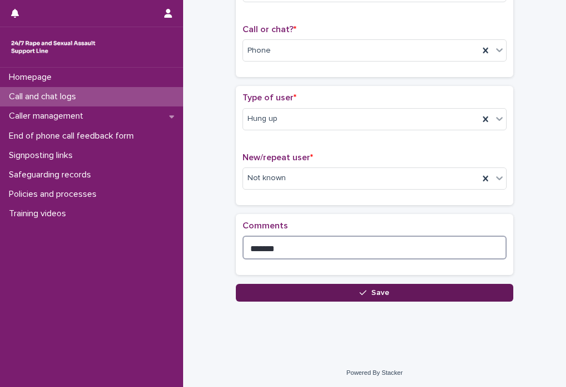
type textarea "*******"
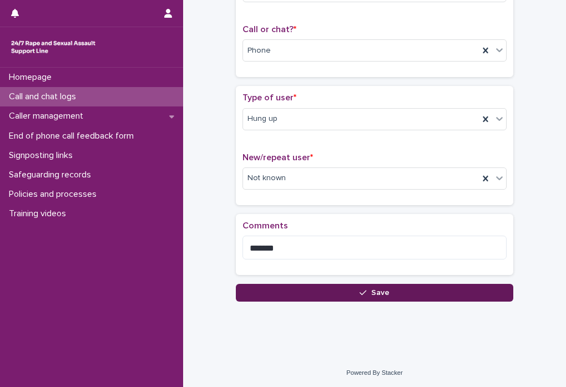
click at [322, 295] on button "Save" at bounding box center [374, 293] width 277 height 18
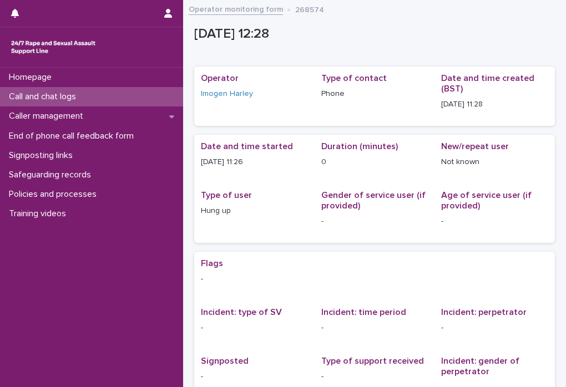
click at [85, 97] on p "Call and chat logs" at bounding box center [44, 97] width 80 height 11
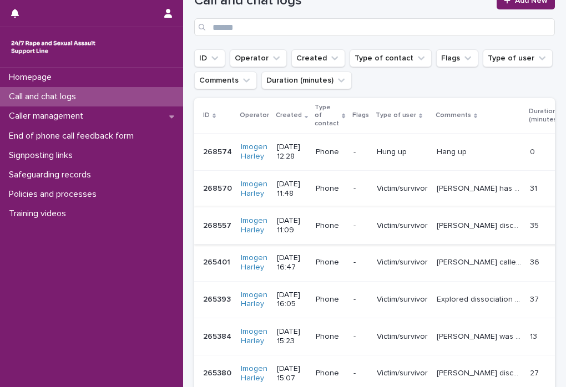
scroll to position [115, 0]
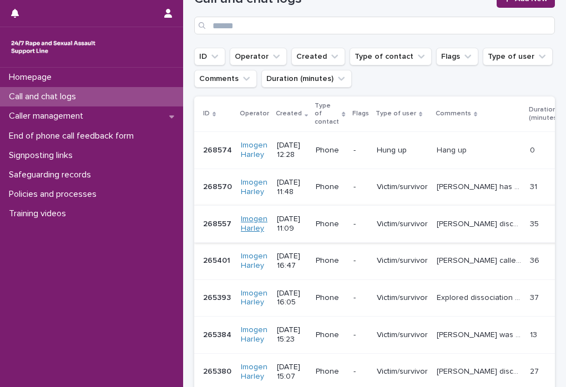
click at [248, 215] on link "Imogen Harley" at bounding box center [254, 224] width 27 height 19
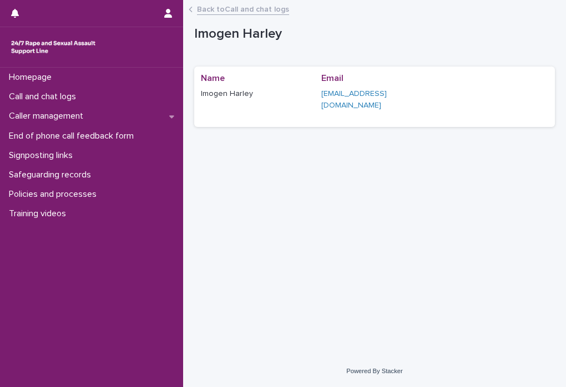
click at [191, 10] on icon at bounding box center [190, 9] width 2 height 4
click at [223, 11] on link "Back to Call and chat logs" at bounding box center [243, 8] width 92 height 13
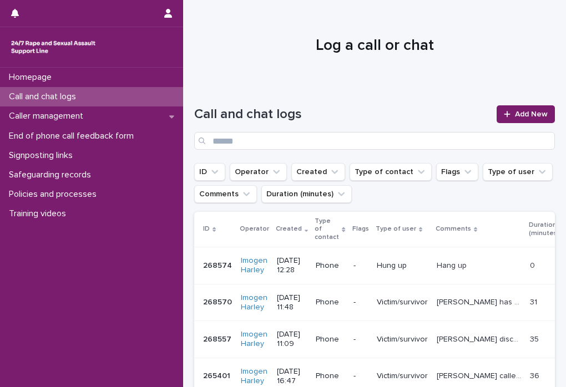
click at [363, 336] on p "-" at bounding box center [361, 339] width 14 height 9
click at [339, 299] on p "Phone" at bounding box center [330, 302] width 28 height 9
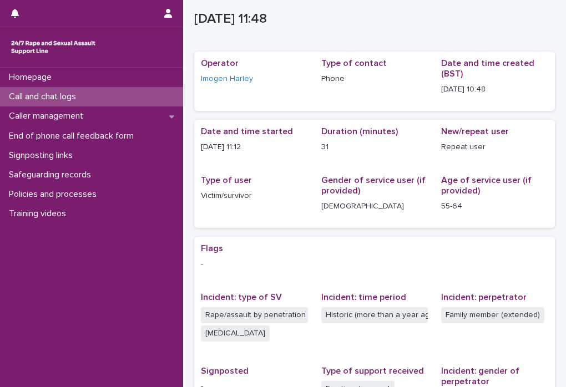
scroll to position [14, 0]
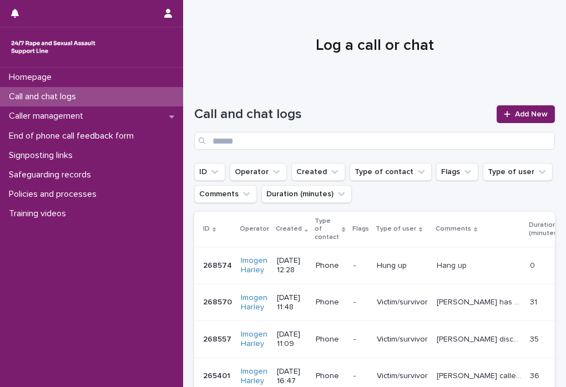
click at [330, 266] on div "Phone" at bounding box center [330, 266] width 28 height 18
click at [331, 307] on td "Phone" at bounding box center [329, 302] width 37 height 37
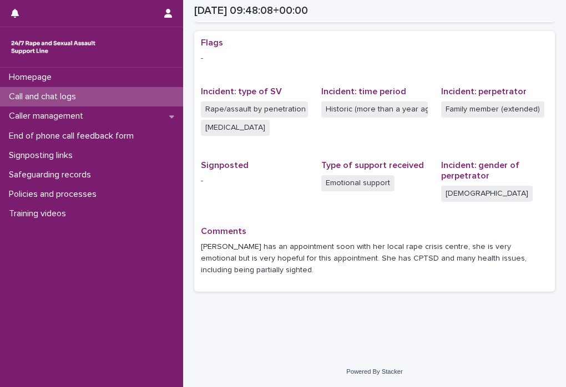
scroll to position [220, 0]
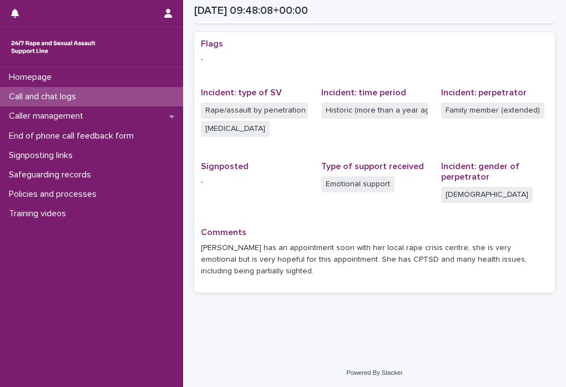
click at [325, 267] on p "[PERSON_NAME] has an appointment soon with her local rape crisis centre, she is…" at bounding box center [374, 260] width 347 height 34
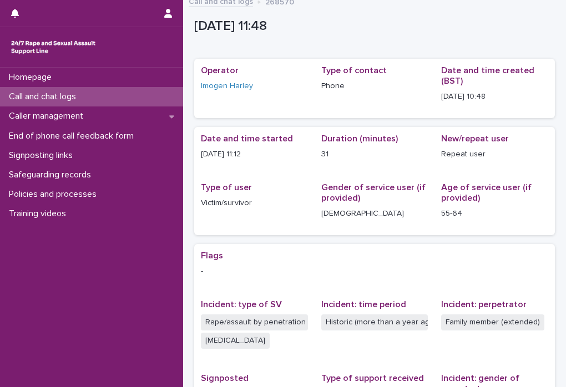
scroll to position [221, 0]
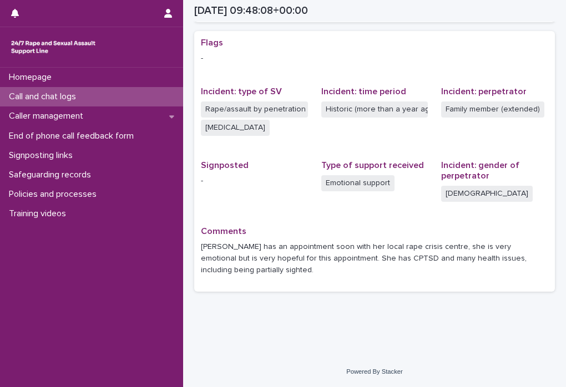
click at [84, 98] on p "Call and chat logs" at bounding box center [44, 97] width 80 height 11
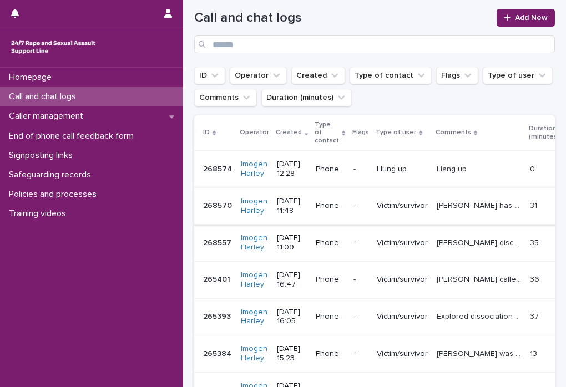
scroll to position [98, 0]
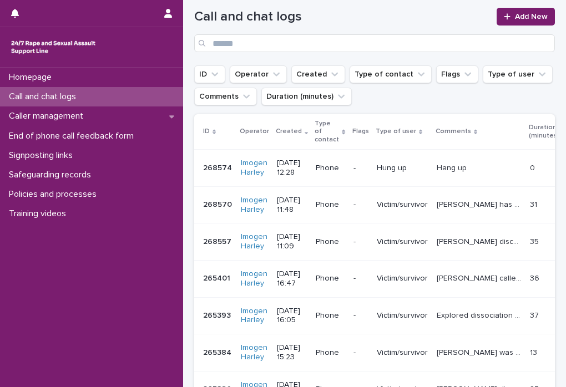
click at [361, 243] on div "-" at bounding box center [361, 242] width 14 height 18
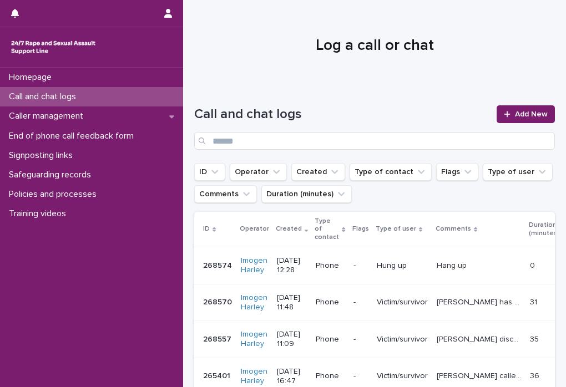
click at [359, 302] on td "-" at bounding box center [360, 302] width 23 height 37
click at [288, 269] on div "[DATE] 12:28" at bounding box center [292, 266] width 30 height 28
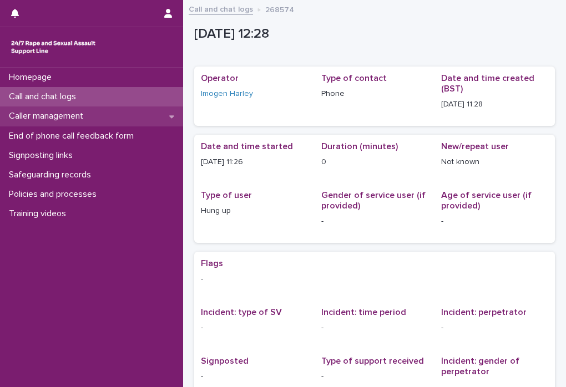
click at [81, 123] on div "Caller management" at bounding box center [91, 116] width 183 height 19
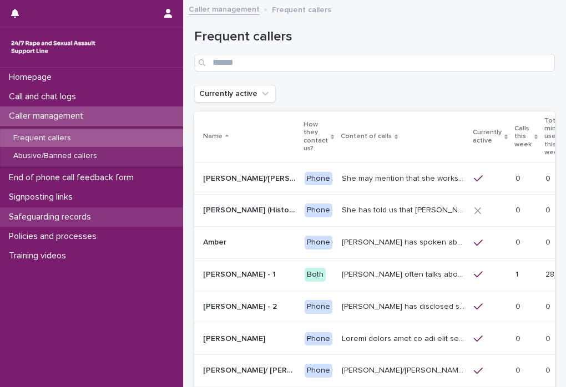
click at [65, 221] on p "Safeguarding records" at bounding box center [51, 217] width 95 height 11
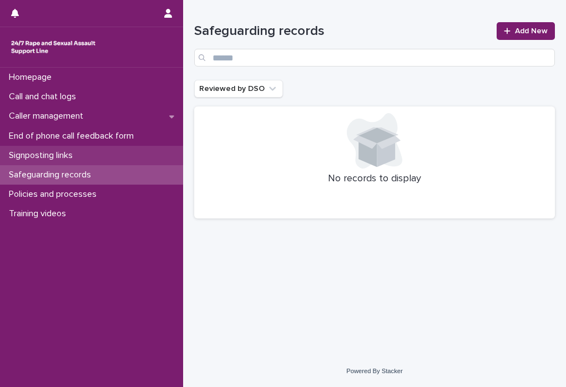
click at [66, 159] on p "Signposting links" at bounding box center [42, 155] width 77 height 11
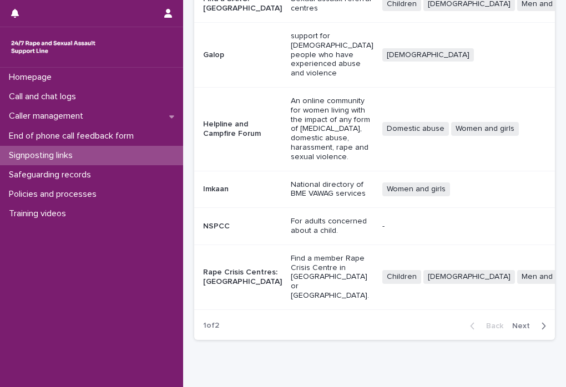
scroll to position [295, 0]
click at [541, 322] on icon "button" at bounding box center [543, 327] width 5 height 10
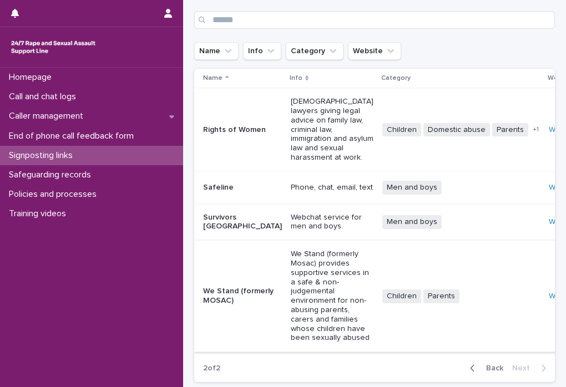
scroll to position [39, 0]
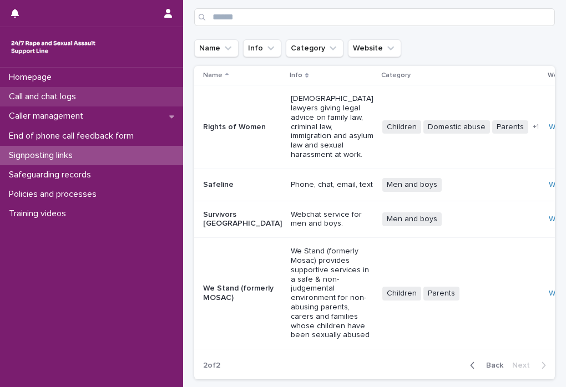
click at [70, 103] on div "Call and chat logs" at bounding box center [91, 96] width 183 height 19
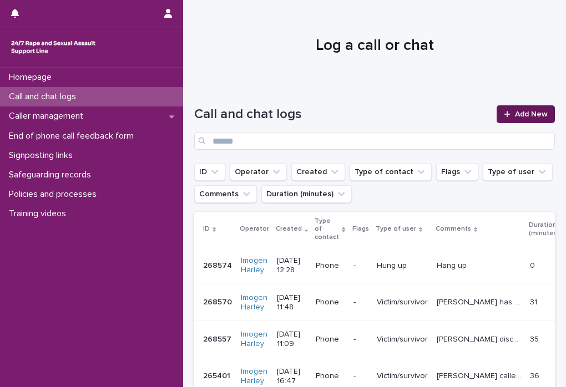
click at [527, 115] on span "Add New" at bounding box center [531, 114] width 33 height 8
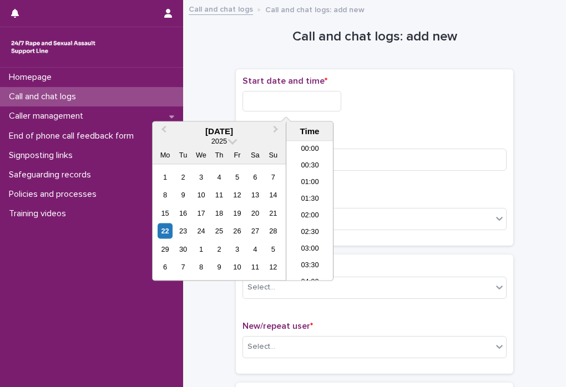
click at [257, 99] on input "text" at bounding box center [292, 101] width 99 height 21
click at [165, 231] on div "22" at bounding box center [165, 231] width 15 height 15
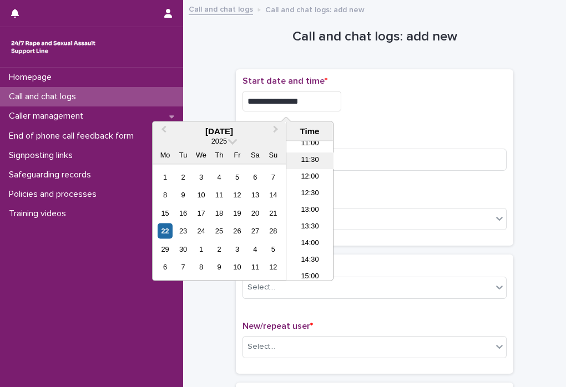
click at [315, 168] on li "11:30" at bounding box center [309, 161] width 47 height 17
click at [309, 102] on input "**********" at bounding box center [292, 101] width 99 height 21
type input "**********"
click at [410, 95] on div "**********" at bounding box center [375, 101] width 264 height 21
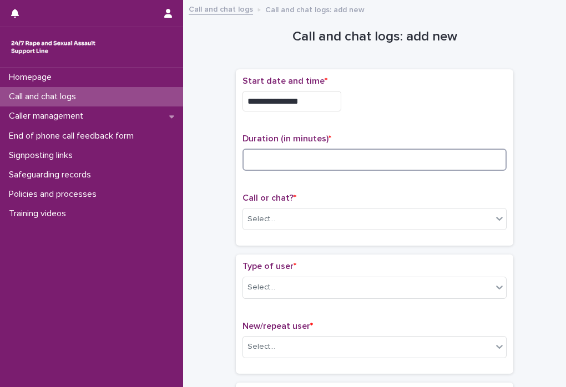
click at [258, 159] on input at bounding box center [375, 160] width 264 height 22
type input "**"
click at [263, 220] on div "Select..." at bounding box center [262, 220] width 28 height 12
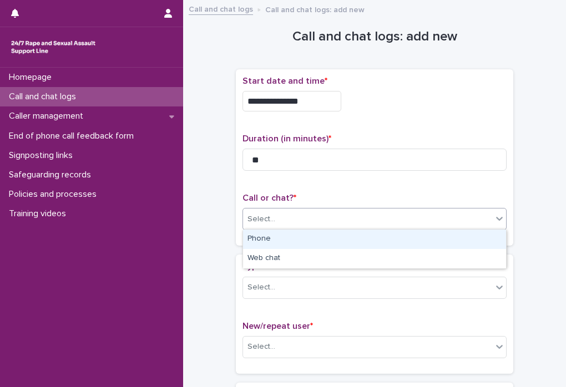
click at [264, 242] on div "Phone" at bounding box center [374, 239] width 263 height 19
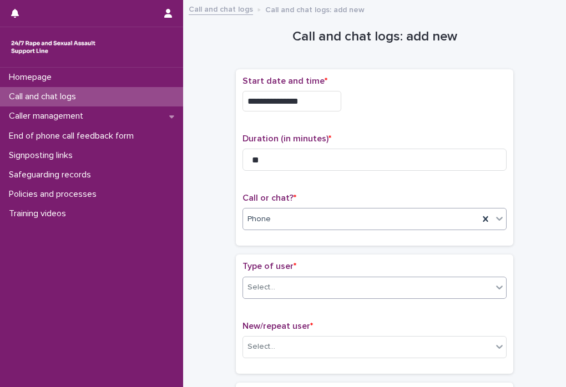
click at [263, 289] on div "Select..." at bounding box center [262, 288] width 28 height 12
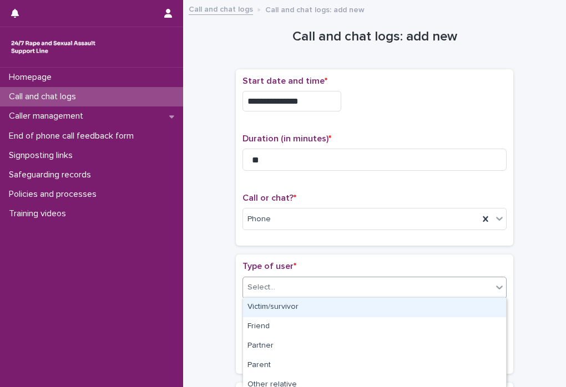
click at [269, 306] on div "Victim/survivor" at bounding box center [374, 307] width 263 height 19
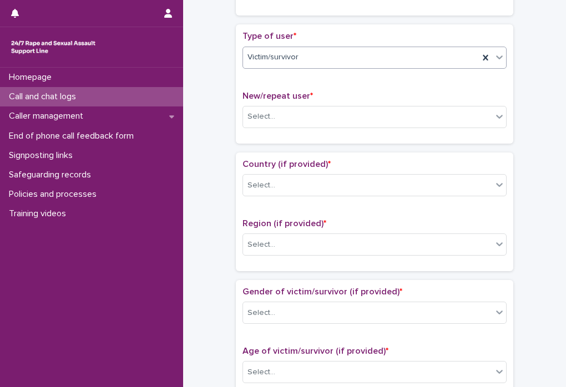
scroll to position [234, 0]
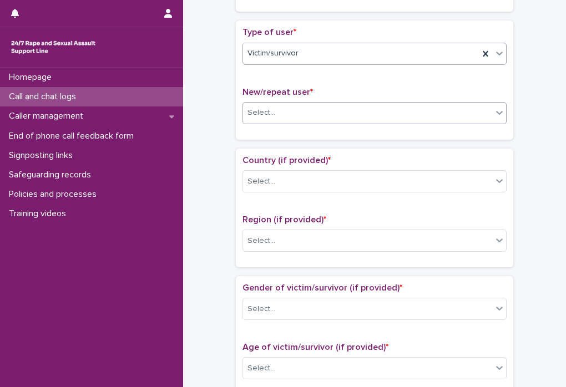
click at [312, 116] on div "Select..." at bounding box center [367, 113] width 249 height 18
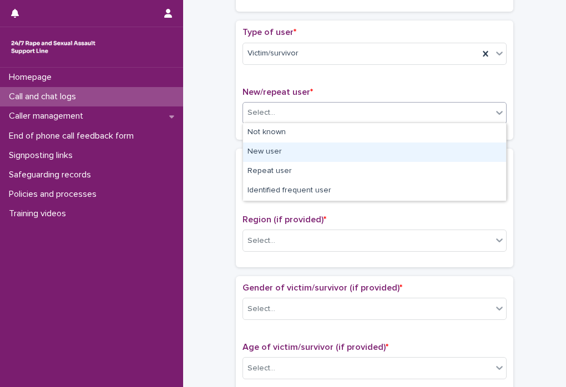
click at [294, 148] on div "New user" at bounding box center [374, 152] width 263 height 19
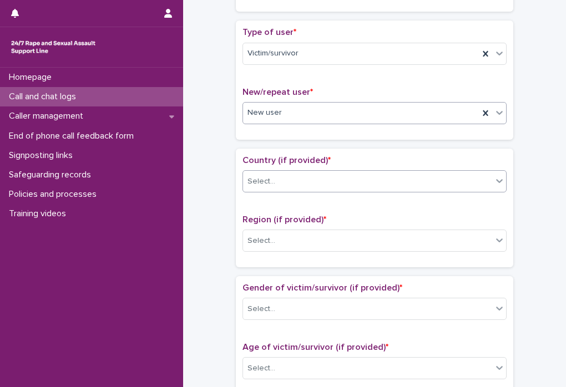
click at [291, 173] on div "Select..." at bounding box center [367, 182] width 249 height 18
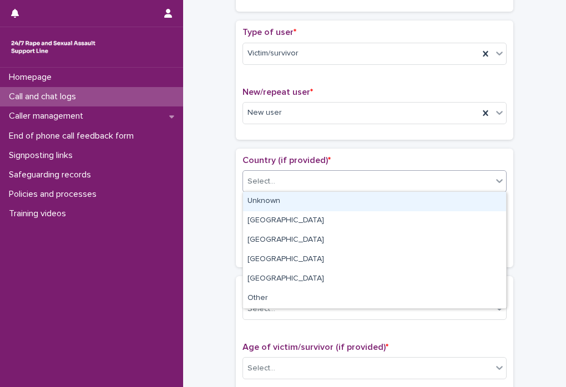
click at [292, 197] on div "Unknown" at bounding box center [374, 201] width 263 height 19
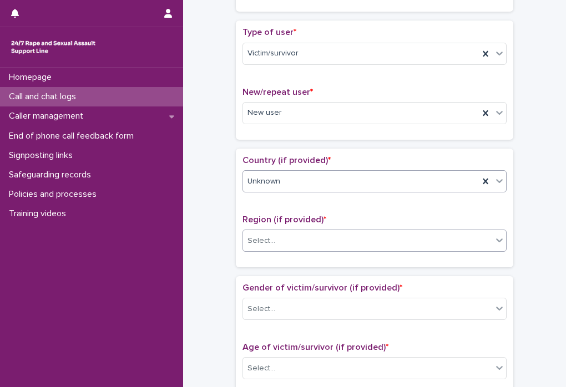
click at [290, 239] on div "Select..." at bounding box center [367, 241] width 249 height 18
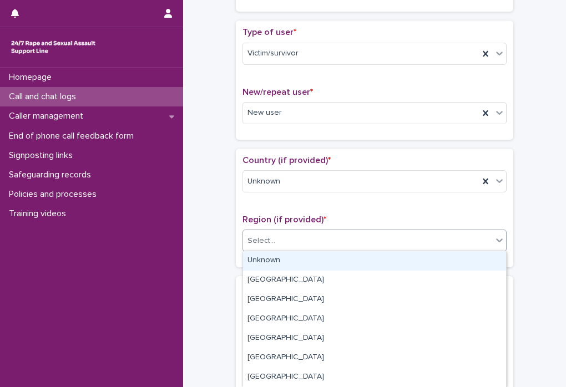
click at [282, 264] on div "Unknown" at bounding box center [374, 260] width 263 height 19
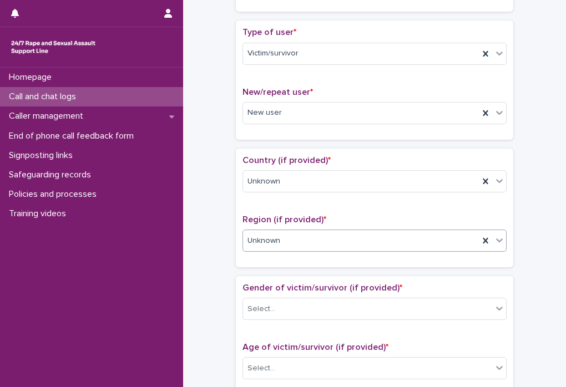
scroll to position [426, 0]
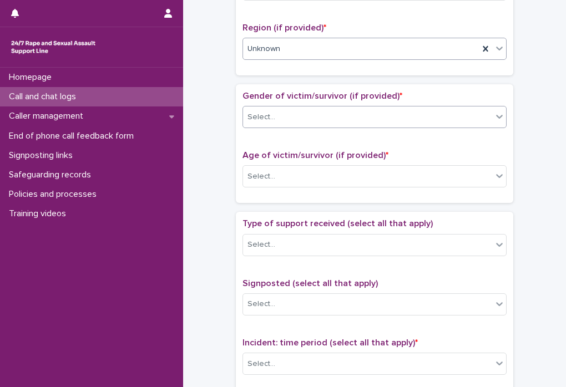
click at [318, 114] on div "Select..." at bounding box center [367, 117] width 249 height 18
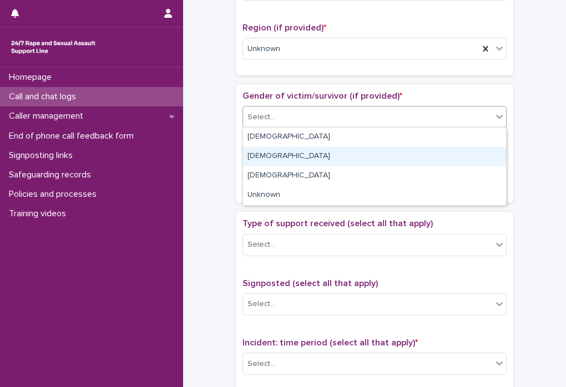
click at [284, 152] on div "[DEMOGRAPHIC_DATA]" at bounding box center [374, 156] width 263 height 19
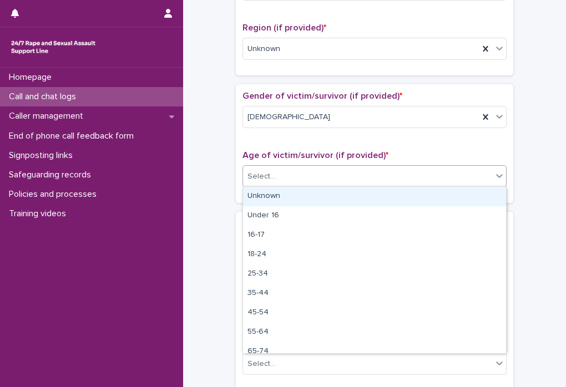
click at [290, 177] on div "Select..." at bounding box center [367, 177] width 249 height 18
click at [290, 199] on div "Unknown" at bounding box center [374, 196] width 263 height 19
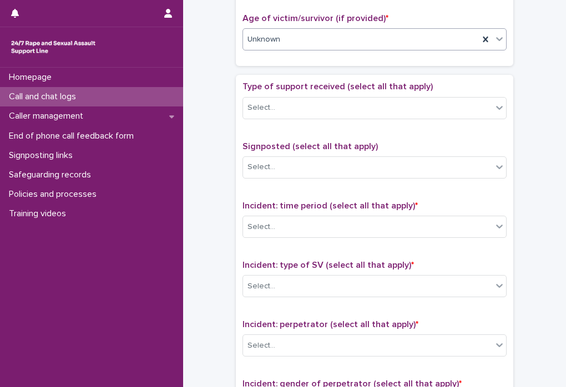
scroll to position [572, 0]
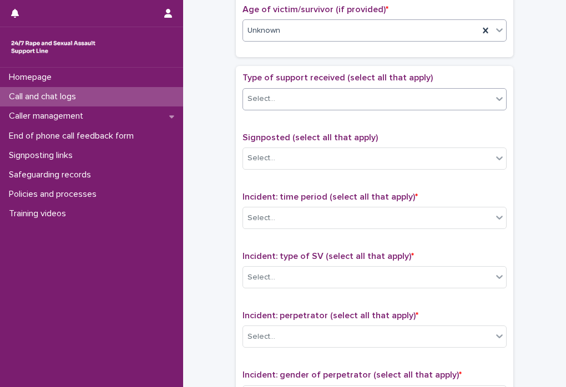
click at [329, 97] on div "Select..." at bounding box center [367, 99] width 249 height 18
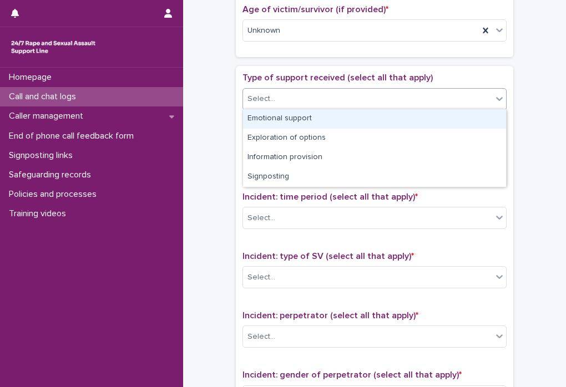
click at [308, 124] on div "Emotional support" at bounding box center [374, 118] width 263 height 19
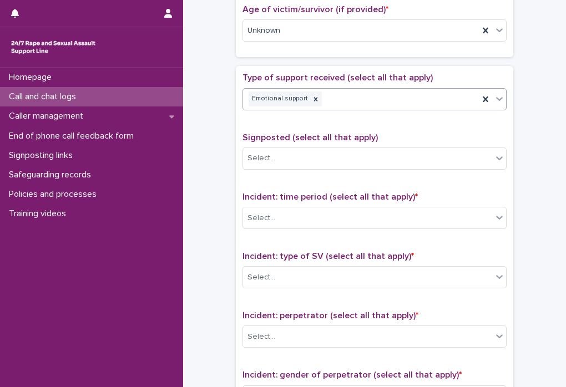
click at [360, 99] on div "Emotional support" at bounding box center [361, 98] width 236 height 19
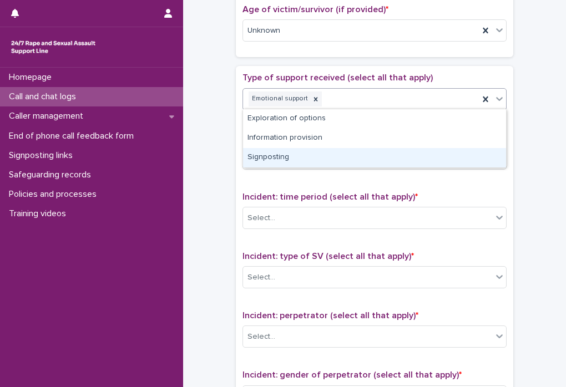
click at [339, 163] on div "Signposting" at bounding box center [374, 157] width 263 height 19
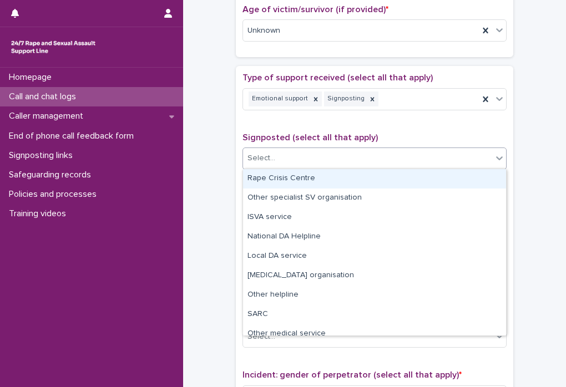
click at [339, 163] on div "Select..." at bounding box center [367, 158] width 249 height 18
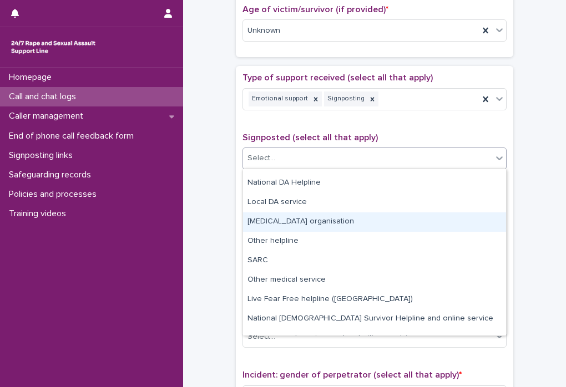
scroll to position [67, 0]
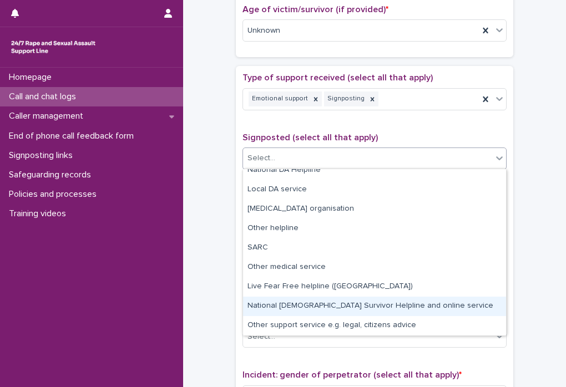
click at [317, 301] on div "National [DEMOGRAPHIC_DATA] Survivor Helpline and online service" at bounding box center [374, 306] width 263 height 19
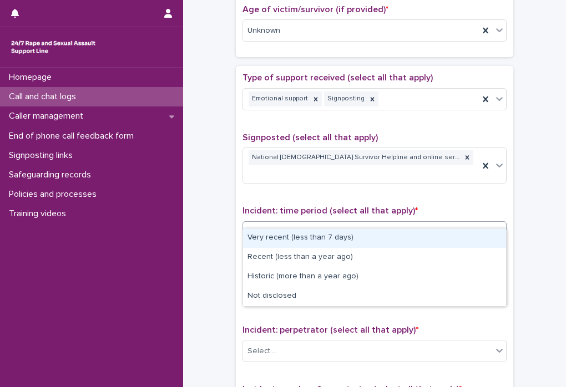
click at [322, 223] on div "Select..." at bounding box center [367, 232] width 249 height 18
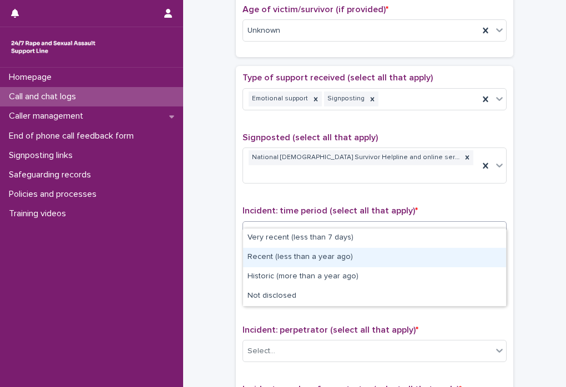
click at [310, 261] on div "Recent (less than a year ago)" at bounding box center [374, 257] width 263 height 19
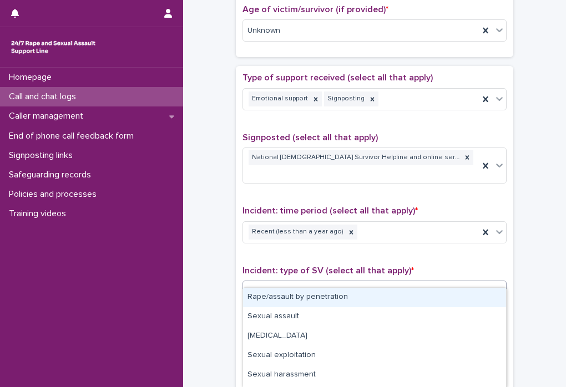
click at [310, 282] on div "Select..." at bounding box center [367, 291] width 249 height 18
click at [309, 294] on div "Rape/assault by penetration" at bounding box center [374, 297] width 263 height 19
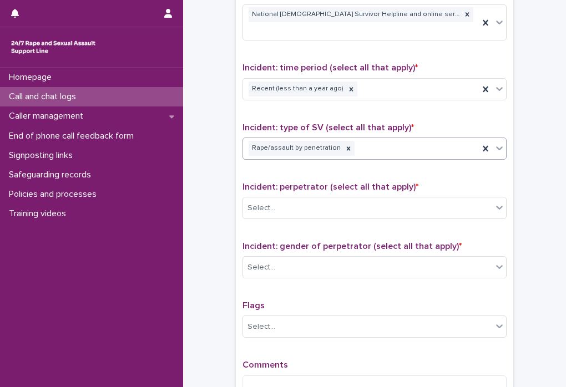
scroll to position [718, 0]
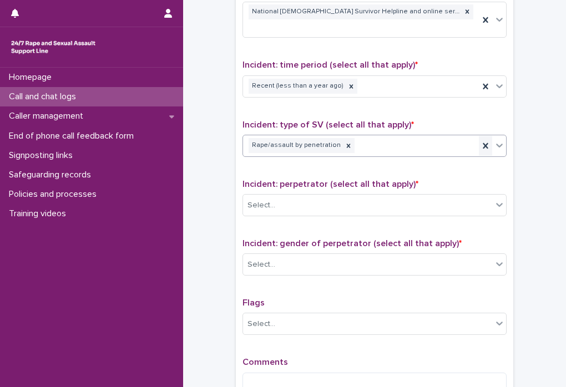
click at [482, 140] on icon at bounding box center [485, 145] width 11 height 11
click at [499, 144] on icon at bounding box center [499, 146] width 7 height 4
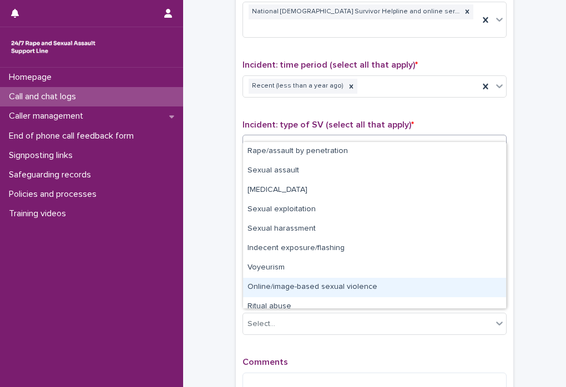
scroll to position [28, 0]
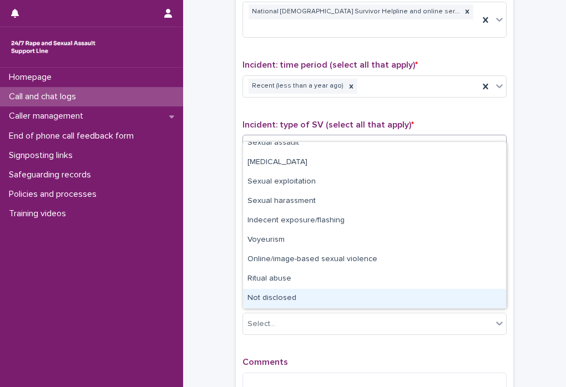
click at [326, 297] on div "Not disclosed" at bounding box center [374, 298] width 263 height 19
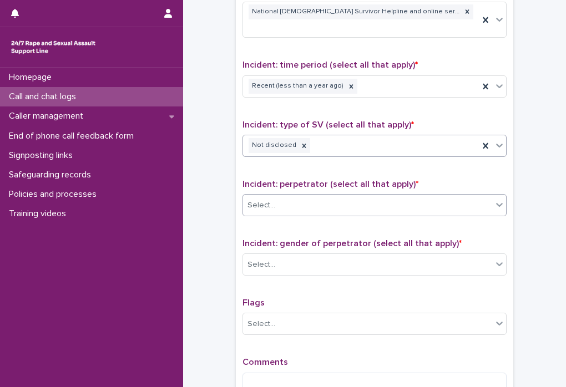
click at [316, 196] on div "Select..." at bounding box center [367, 205] width 249 height 18
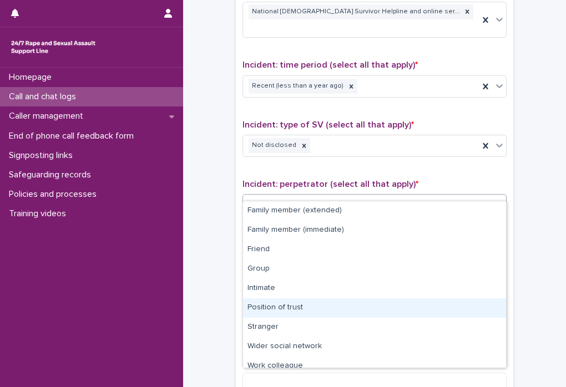
click at [289, 307] on div "Position of trust" at bounding box center [374, 308] width 263 height 19
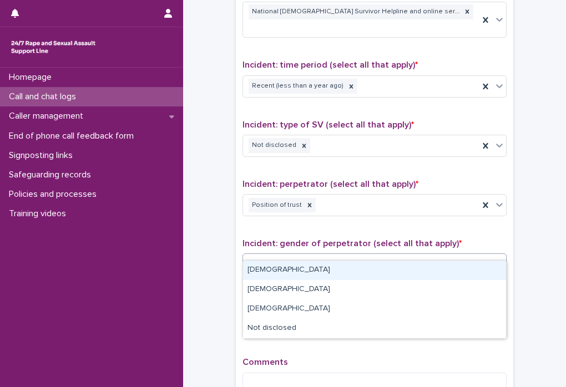
click at [295, 256] on div "Select..." at bounding box center [367, 265] width 249 height 18
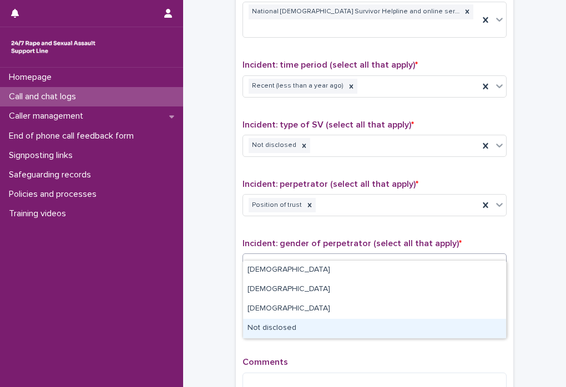
click at [274, 330] on div "Not disclosed" at bounding box center [374, 328] width 263 height 19
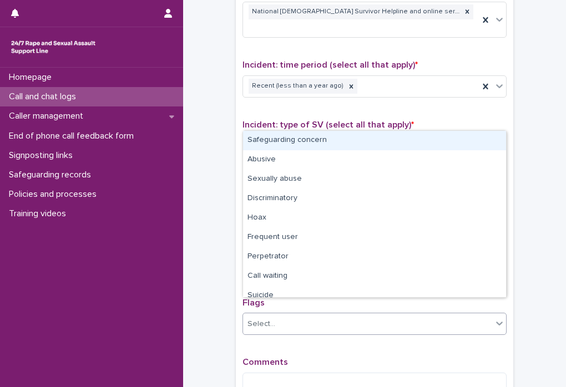
click at [322, 315] on div "Select..." at bounding box center [367, 324] width 249 height 18
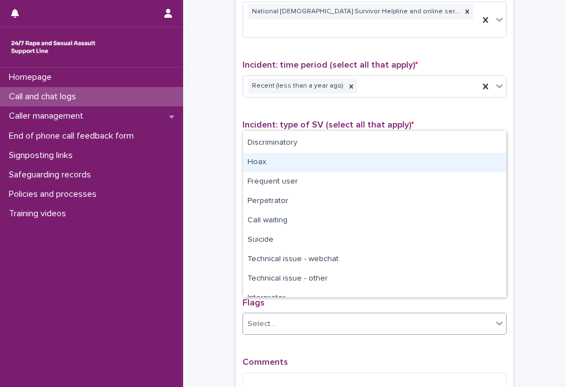
scroll to position [67, 0]
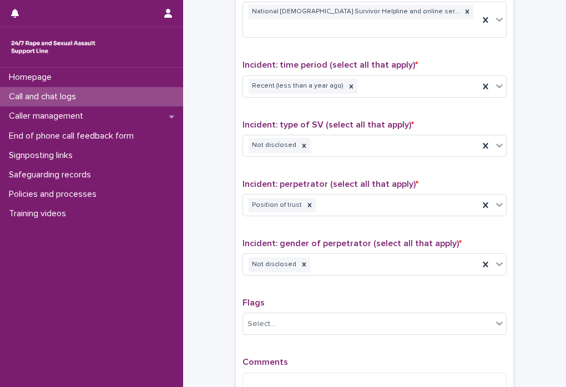
scroll to position [798, 0]
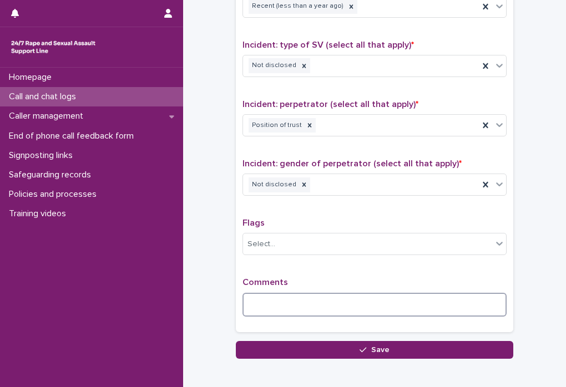
click at [281, 293] on textarea at bounding box center [375, 305] width 264 height 24
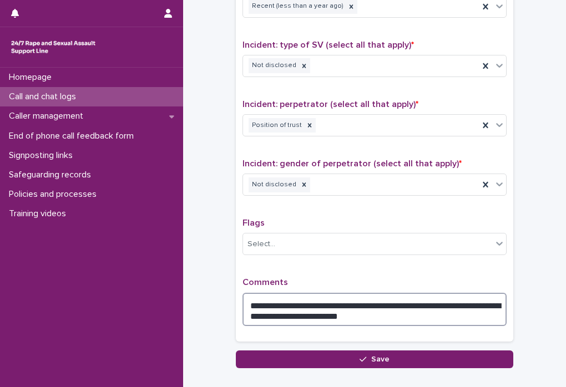
type textarea "**********"
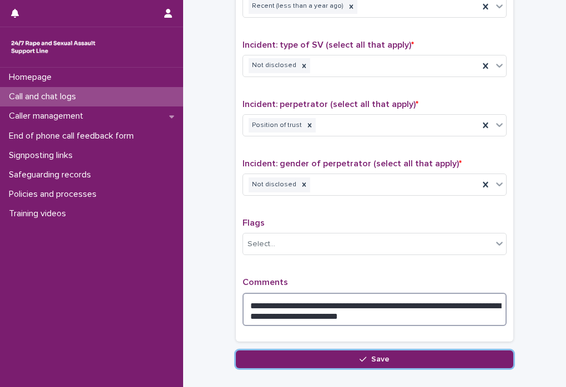
click at [347, 301] on textarea "**********" at bounding box center [375, 309] width 264 height 33
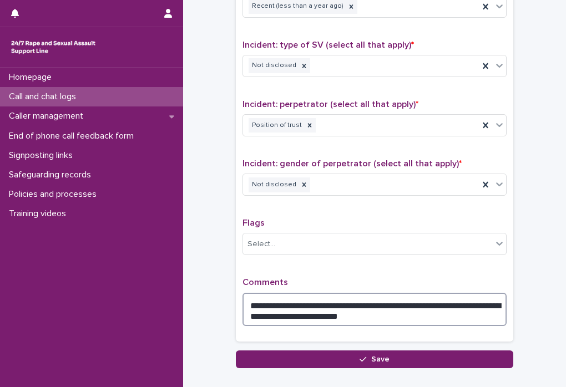
click at [381, 302] on textarea "**********" at bounding box center [375, 309] width 264 height 33
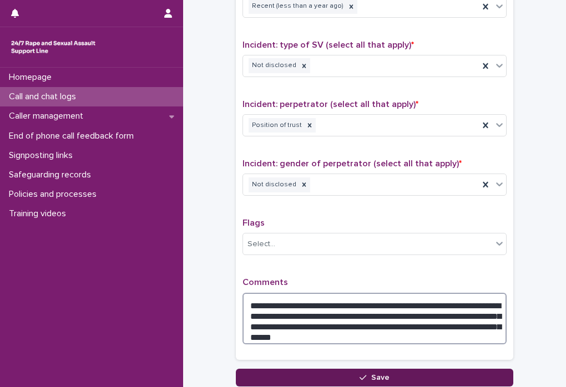
type textarea "**********"
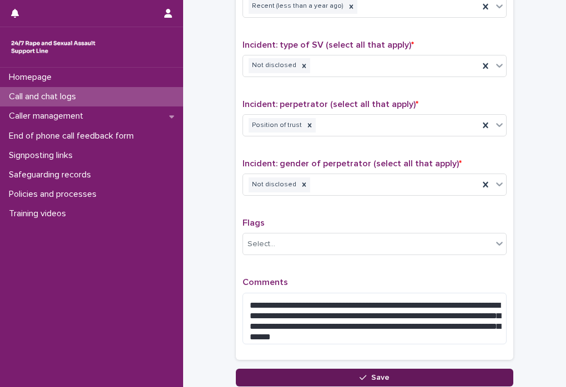
click at [356, 369] on button "Save" at bounding box center [374, 378] width 277 height 18
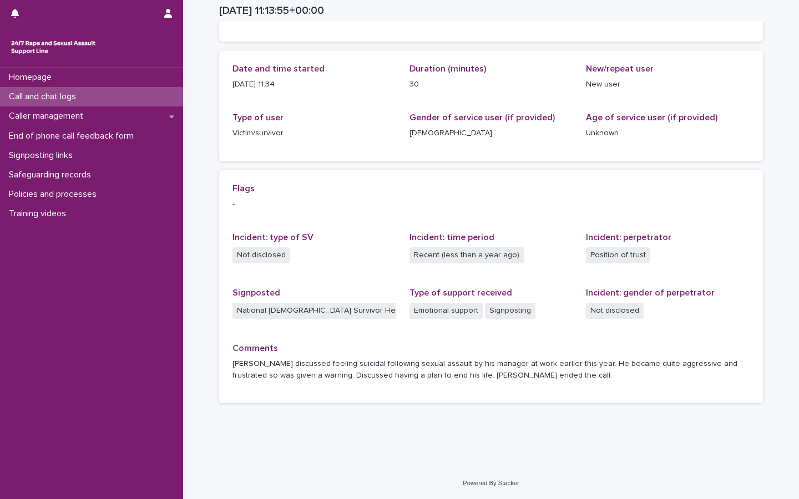
scroll to position [102, 0]
